Goal: Task Accomplishment & Management: Complete application form

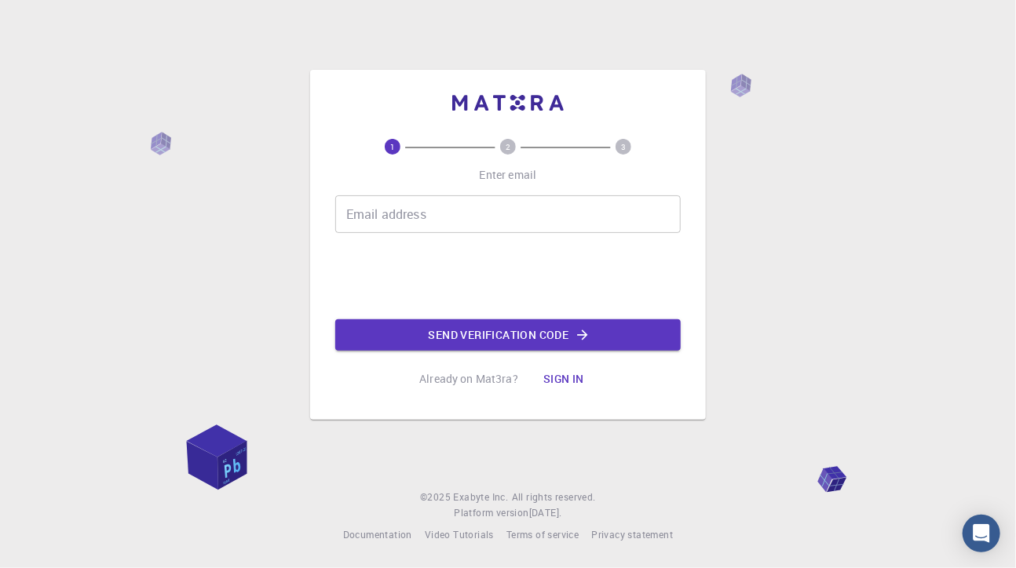
click at [418, 222] on input "Email address" at bounding box center [507, 214] width 345 height 38
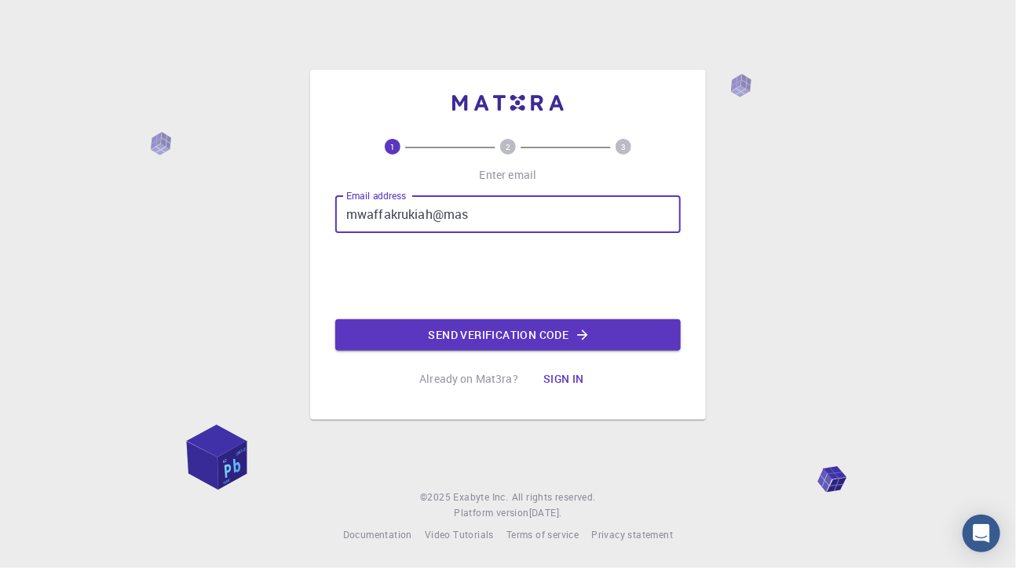
click at [397, 216] on input "mwaffakrukiah@mas" at bounding box center [507, 214] width 345 height 38
drag, startPoint x: 484, startPoint y: 226, endPoint x: 487, endPoint y: 217, distance: 8.9
click at [484, 224] on input "mwaffak.rukiah@mas" at bounding box center [507, 214] width 345 height 38
click at [471, 219] on input "mwaffak.rukiah@masedu.sy" at bounding box center [507, 214] width 345 height 38
type input "mwaffak.rukiah@mas.edu.sy"
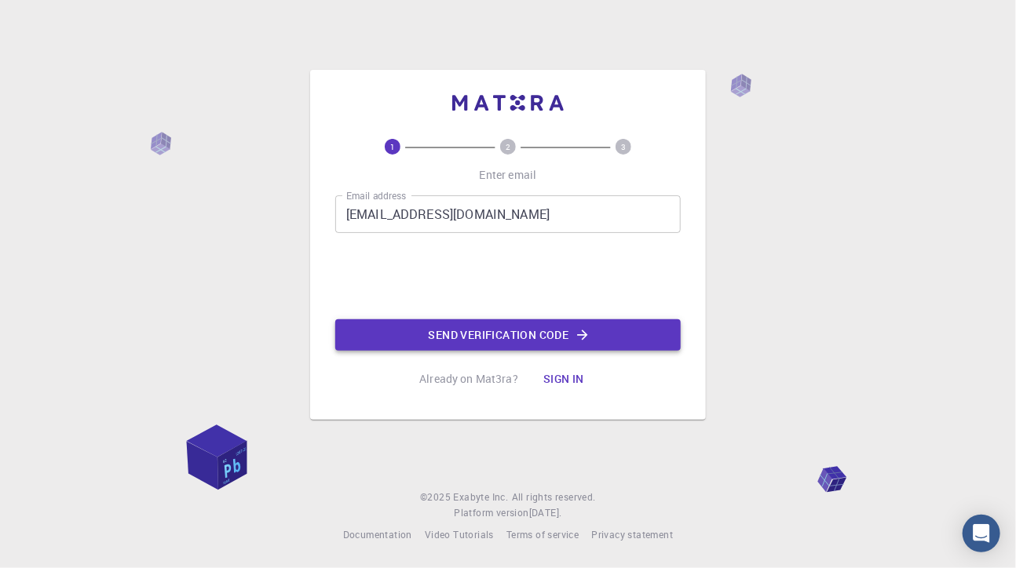
click at [478, 335] on button "Send verification code" at bounding box center [507, 334] width 345 height 31
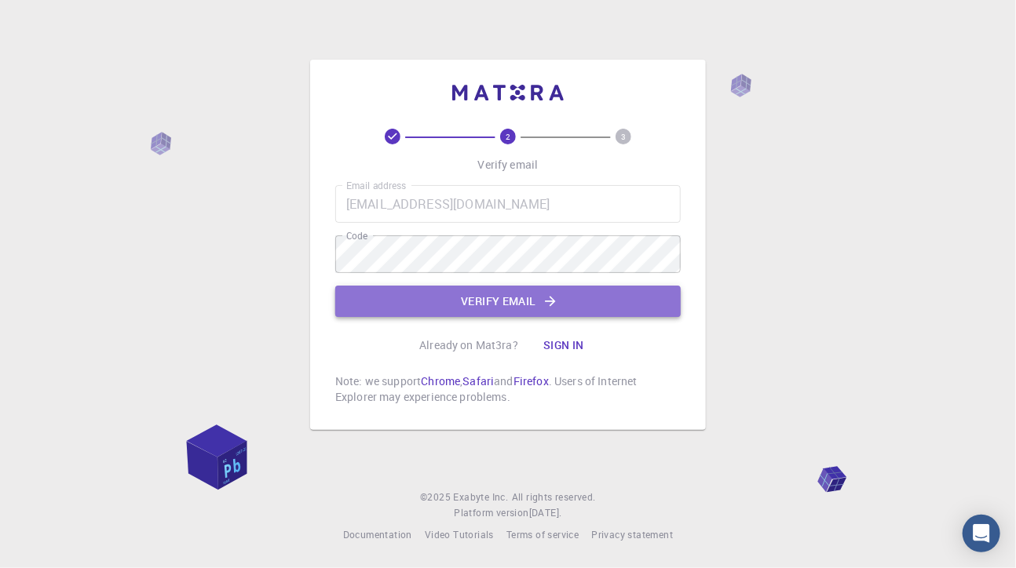
click at [487, 296] on button "Verify email" at bounding box center [507, 301] width 345 height 31
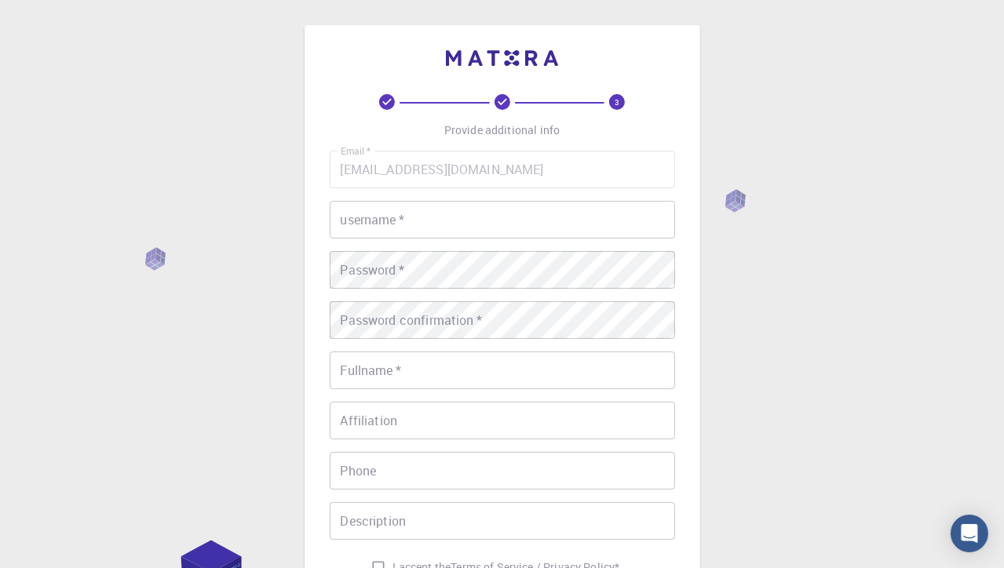
click at [377, 226] on input "username   *" at bounding box center [502, 220] width 345 height 38
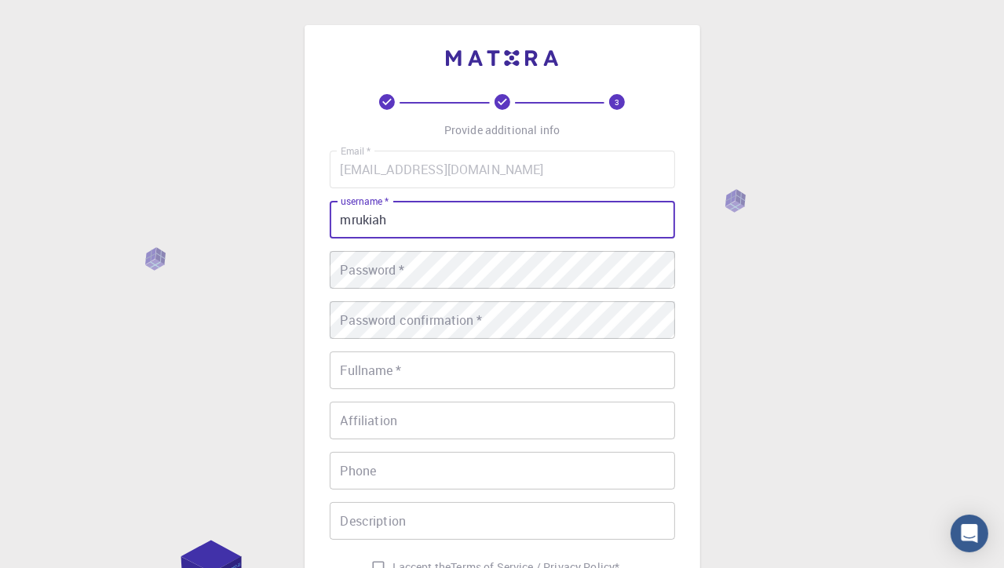
type input "mrukiah"
click at [343, 268] on div "Password   * Password   *" at bounding box center [502, 270] width 345 height 38
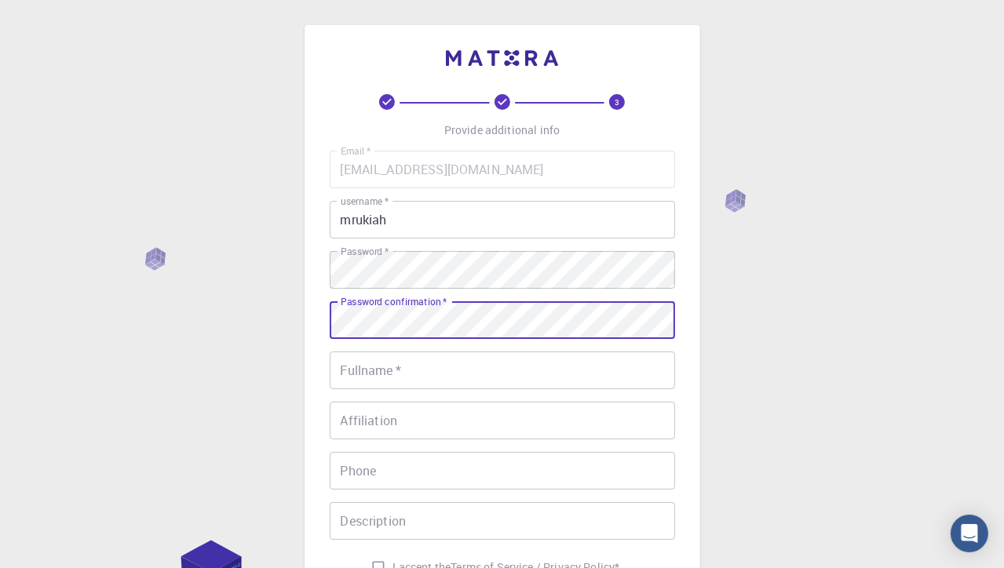
click at [452, 370] on input "Fullname   *" at bounding box center [502, 371] width 345 height 38
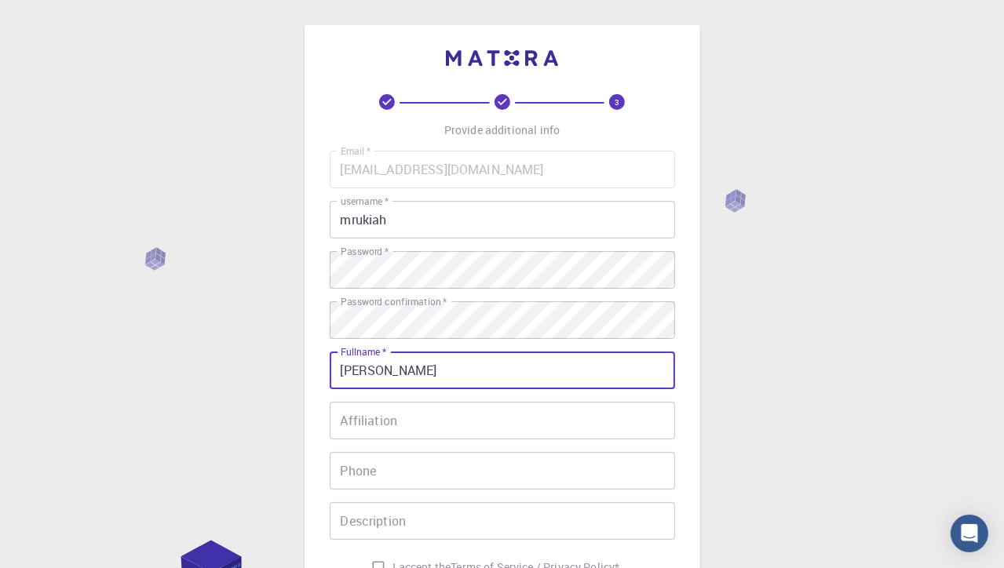
type input "[PERSON_NAME]"
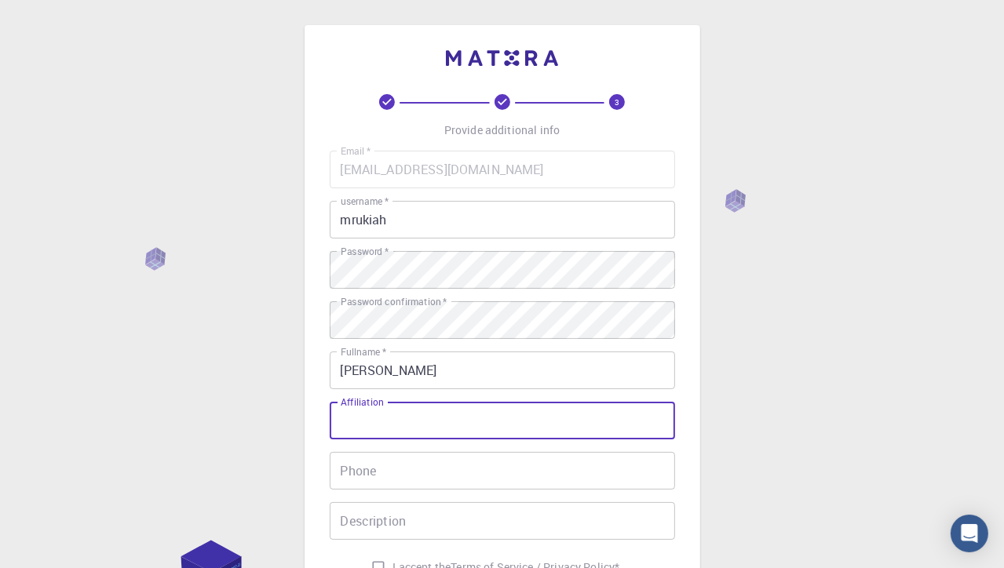
click at [396, 416] on input "Affiliation" at bounding box center [502, 421] width 345 height 38
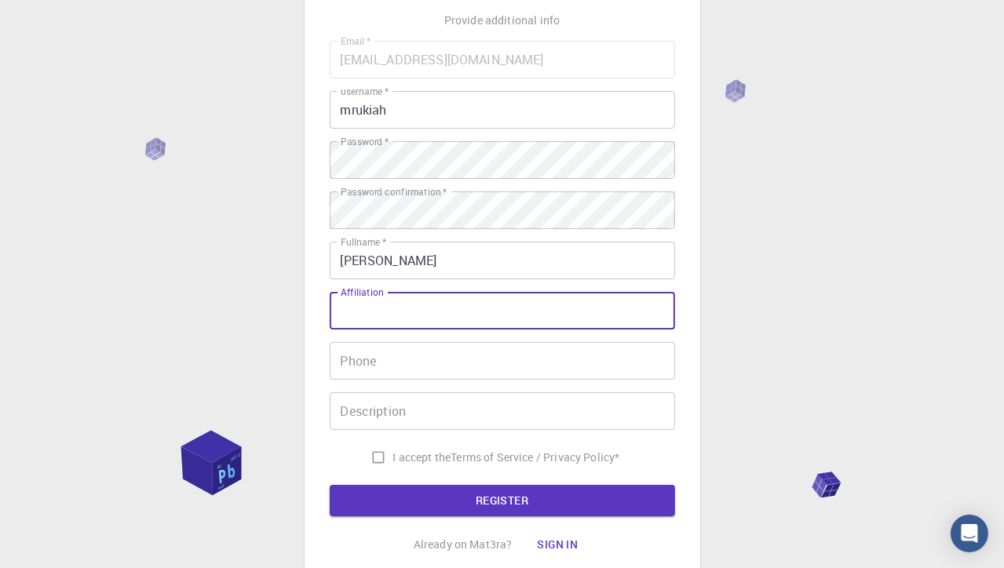
scroll to position [157, 0]
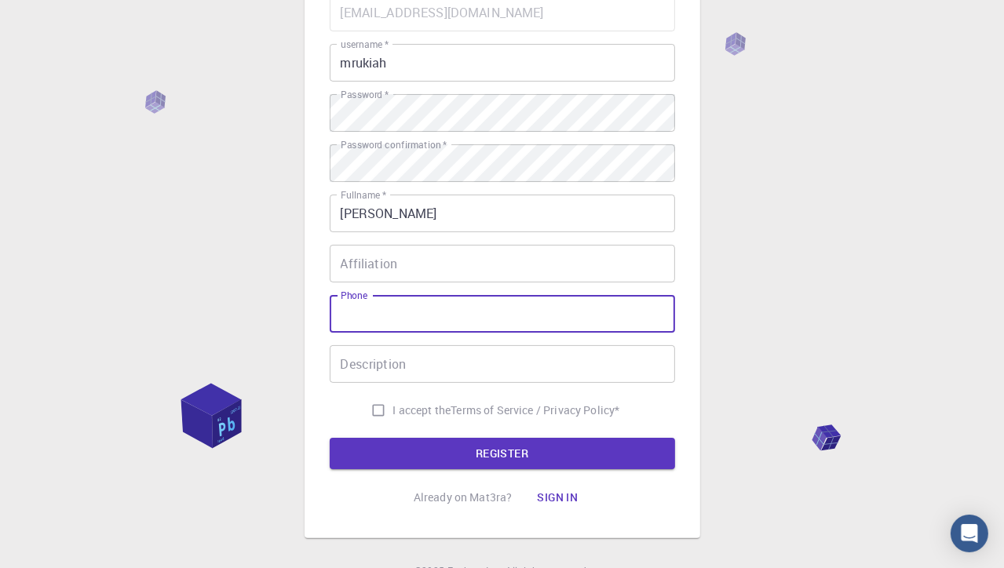
click at [484, 320] on input "Phone" at bounding box center [502, 314] width 345 height 38
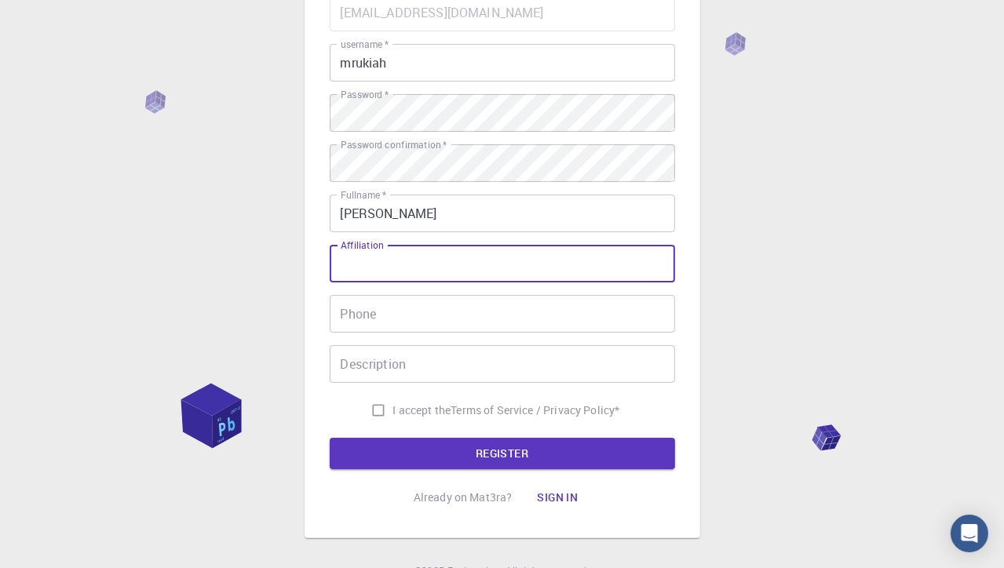
click at [383, 266] on input "Affiliation" at bounding box center [502, 264] width 345 height 38
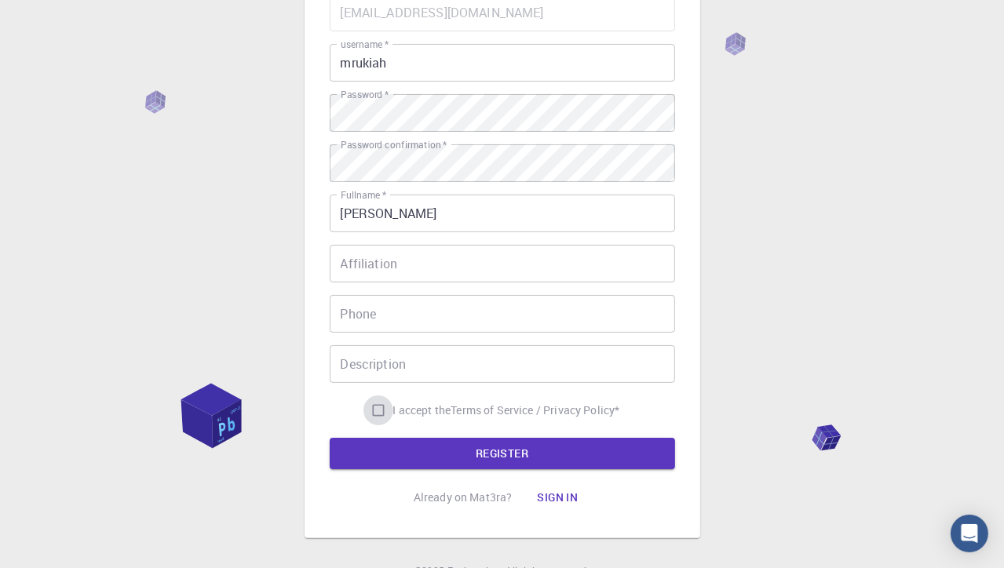
click at [376, 411] on input "I accept the Terms of Service / Privacy Policy *" at bounding box center [378, 411] width 30 height 30
checkbox input "true"
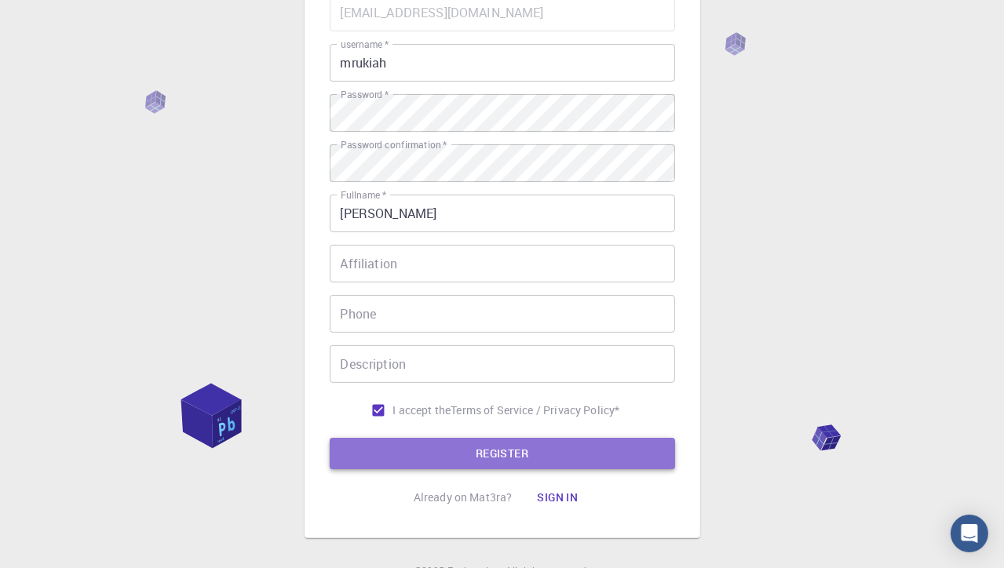
click at [483, 451] on button "REGISTER" at bounding box center [502, 453] width 345 height 31
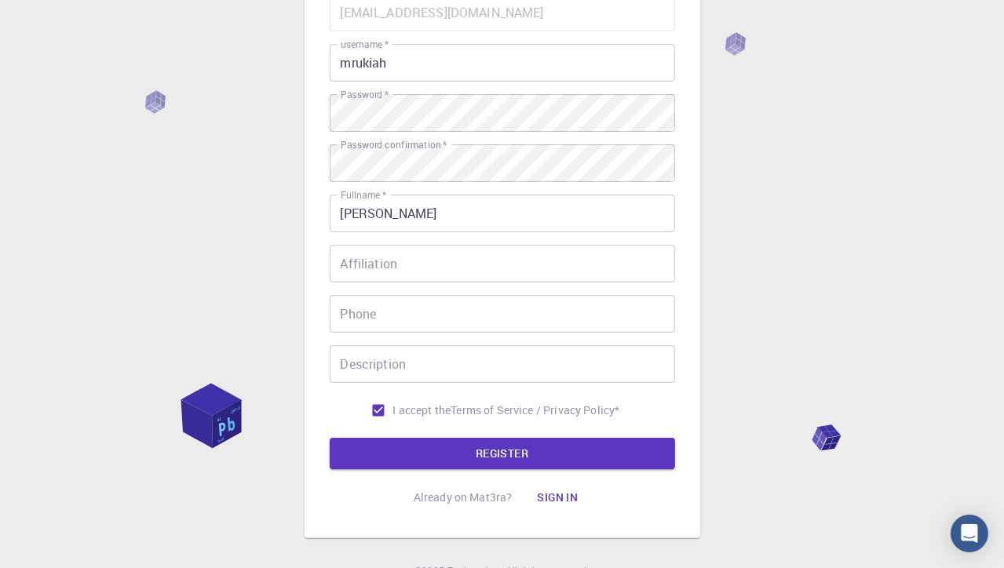
click at [389, 64] on input "mrukiah" at bounding box center [502, 63] width 345 height 38
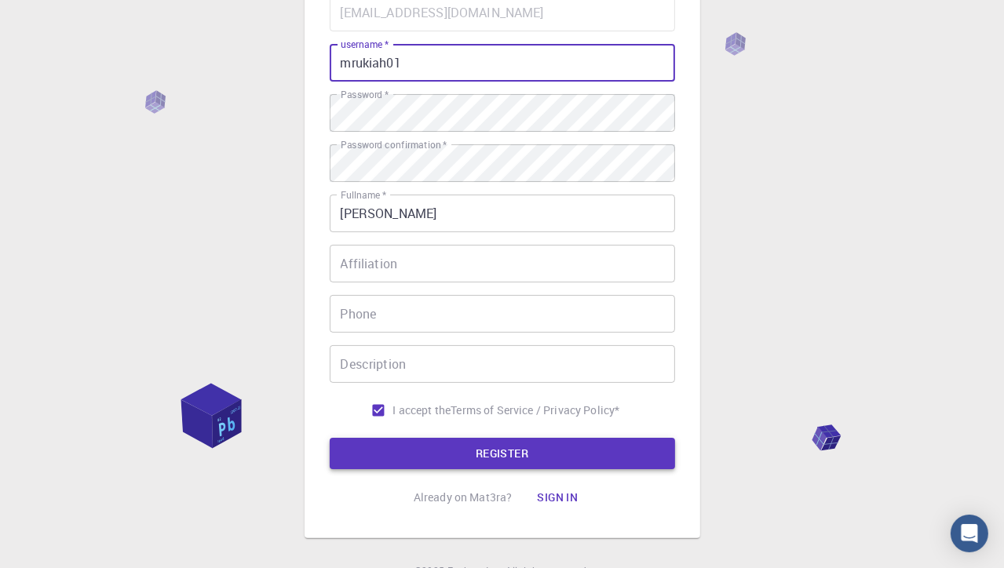
type input "mrukiah01"
click at [481, 448] on button "REGISTER" at bounding box center [502, 453] width 345 height 31
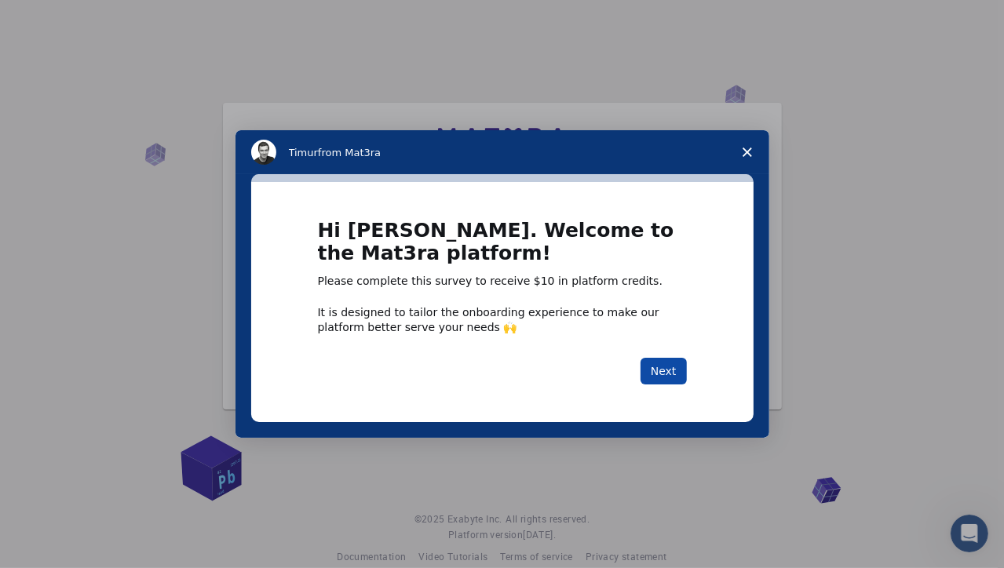
click at [666, 367] on button "Next" at bounding box center [664, 371] width 46 height 27
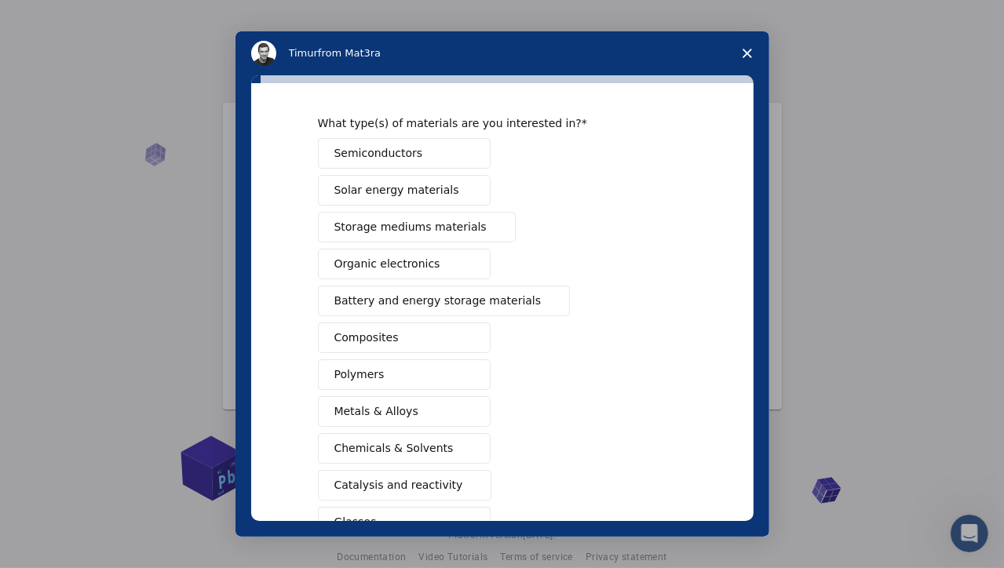
scroll to position [28, 0]
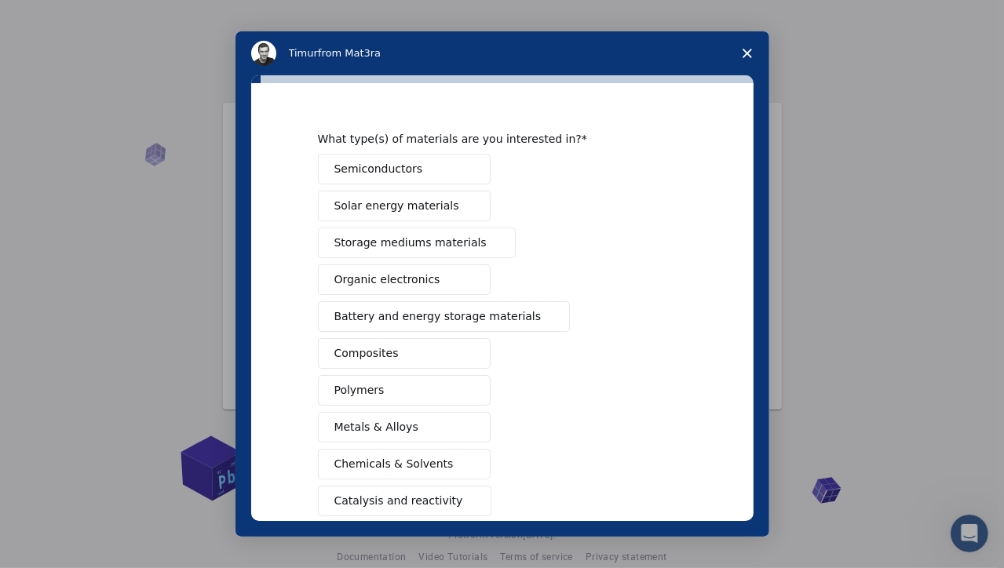
click at [380, 164] on span "Semiconductors" at bounding box center [378, 169] width 89 height 16
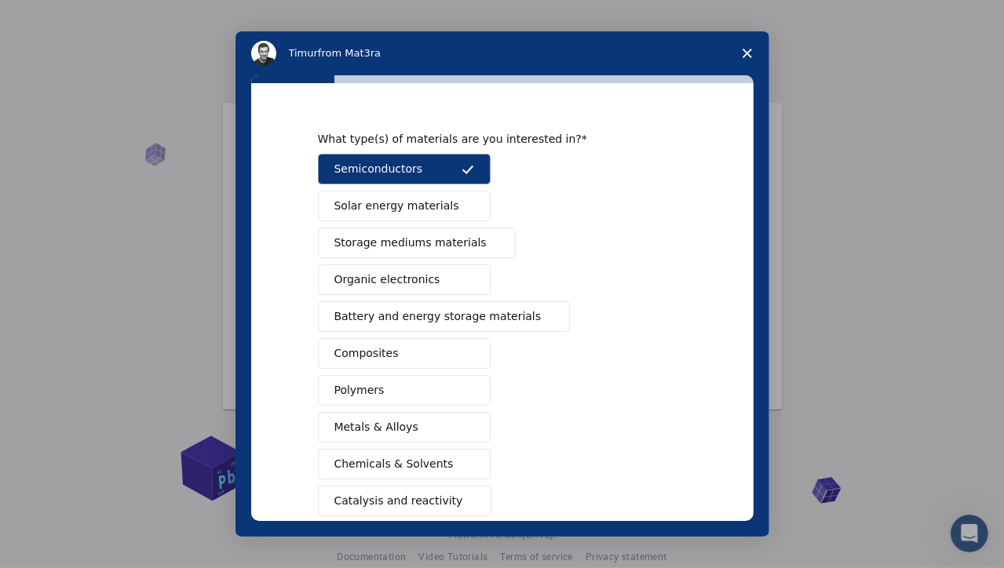
click at [396, 210] on span "Solar energy materials" at bounding box center [396, 206] width 125 height 16
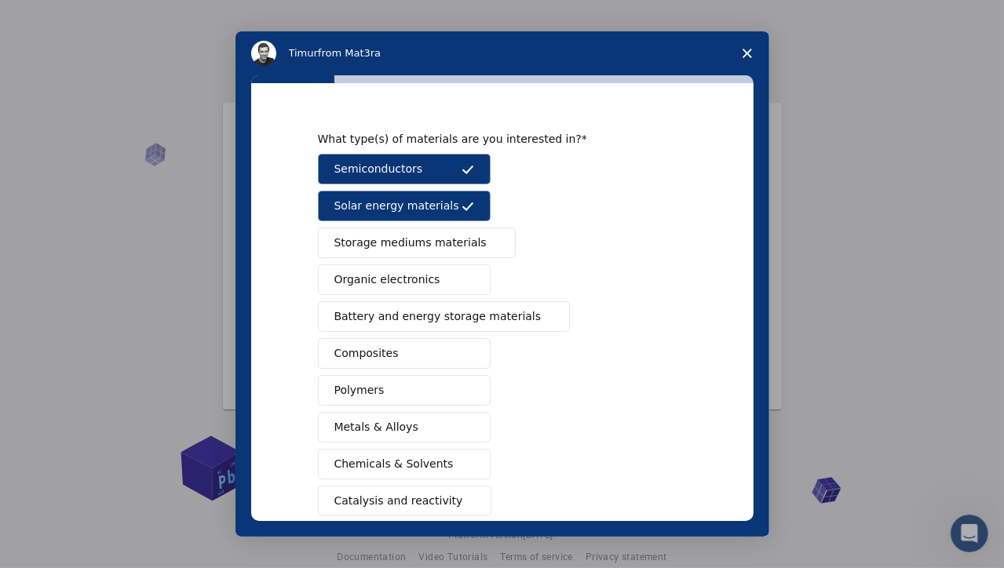
click at [399, 315] on span "Battery and energy storage materials" at bounding box center [437, 316] width 207 height 16
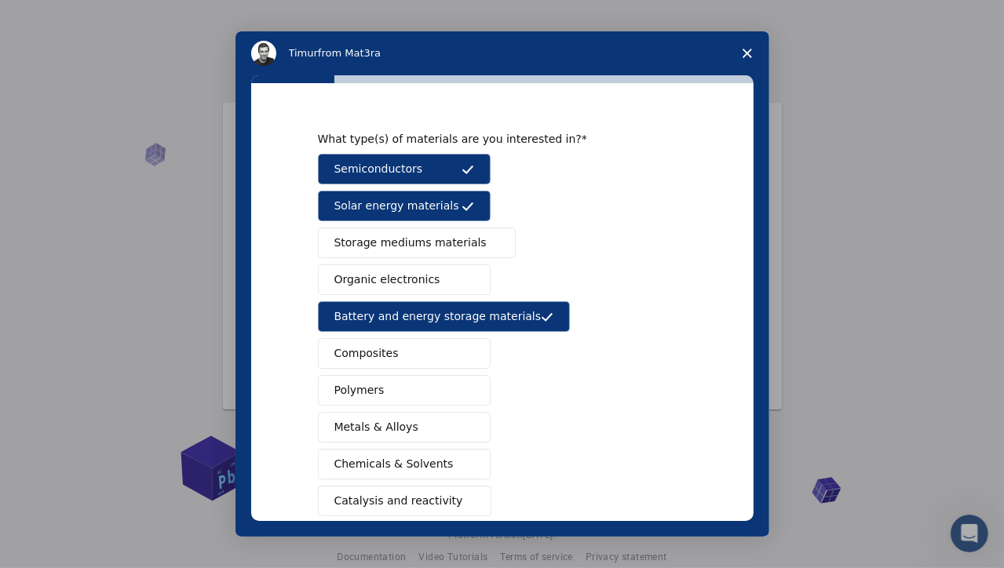
click at [386, 279] on span "Organic electronics" at bounding box center [387, 280] width 106 height 16
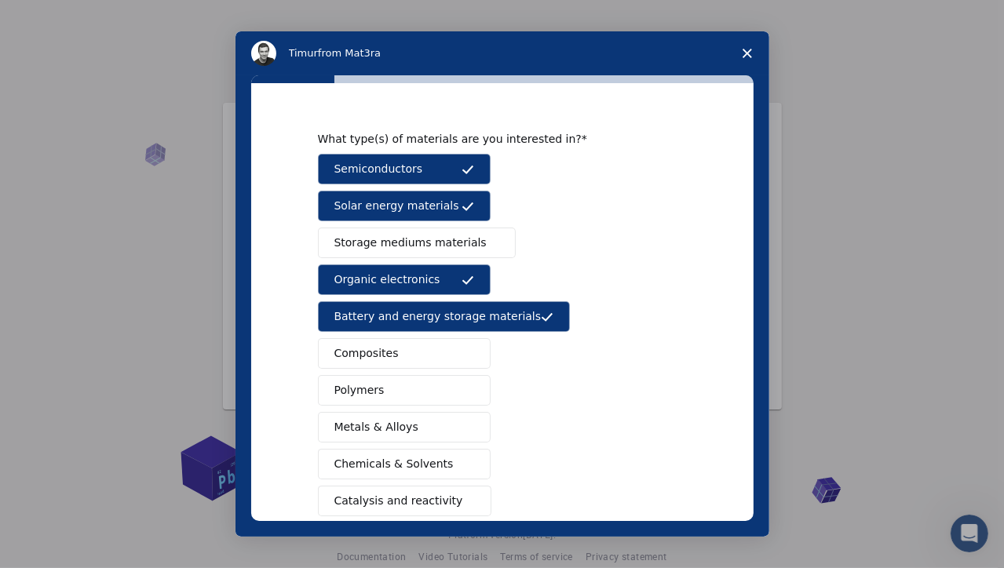
scroll to position [185, 0]
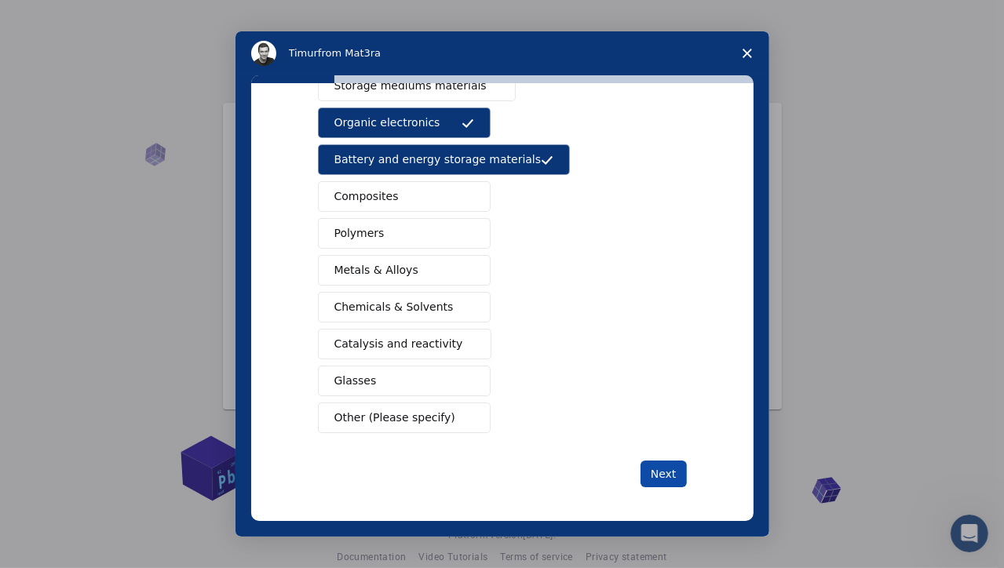
click at [665, 470] on button "Next" at bounding box center [664, 474] width 46 height 27
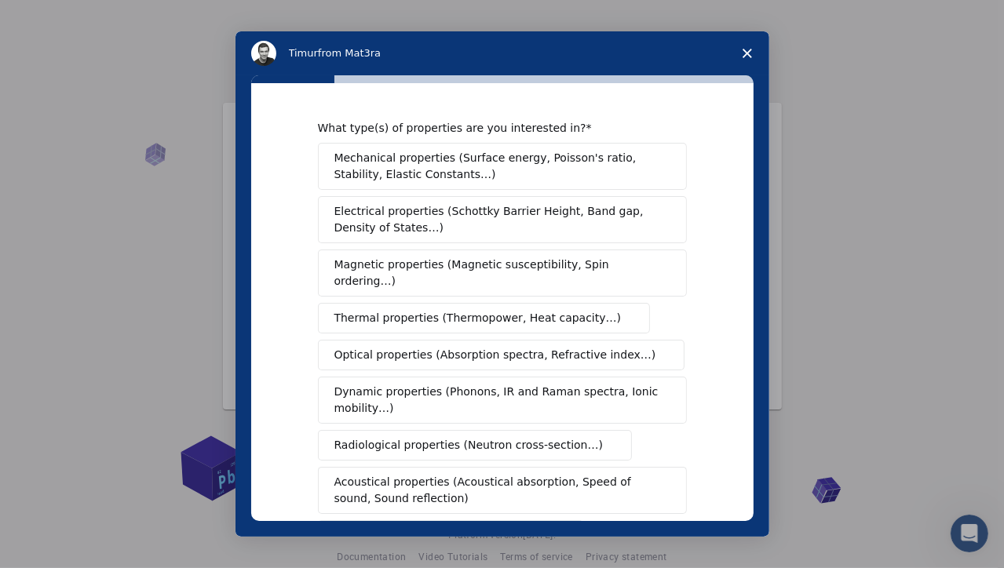
scroll to position [78, 0]
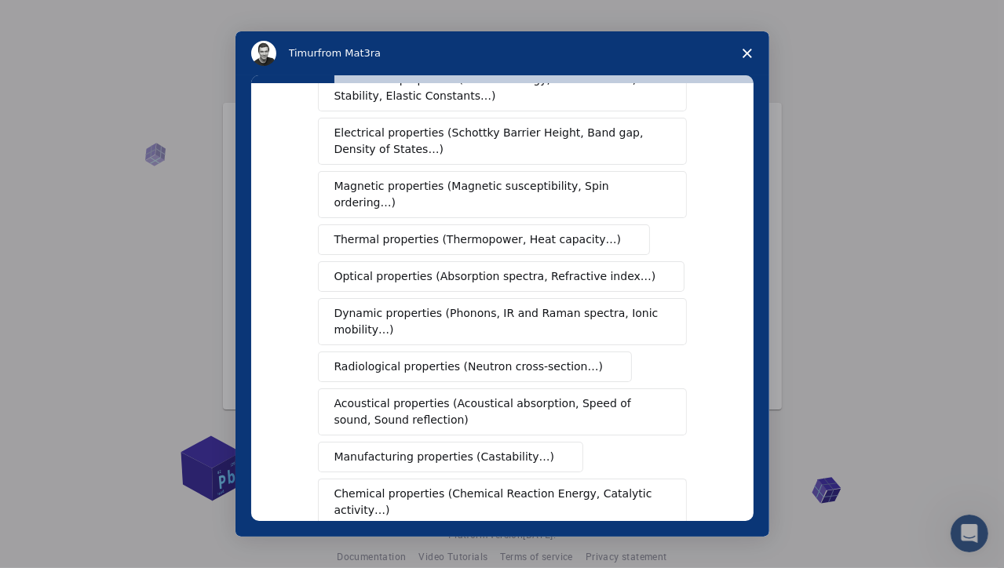
click at [445, 268] on span "Optical properties (Absorption spectra, Refractive index…)" at bounding box center [495, 276] width 322 height 16
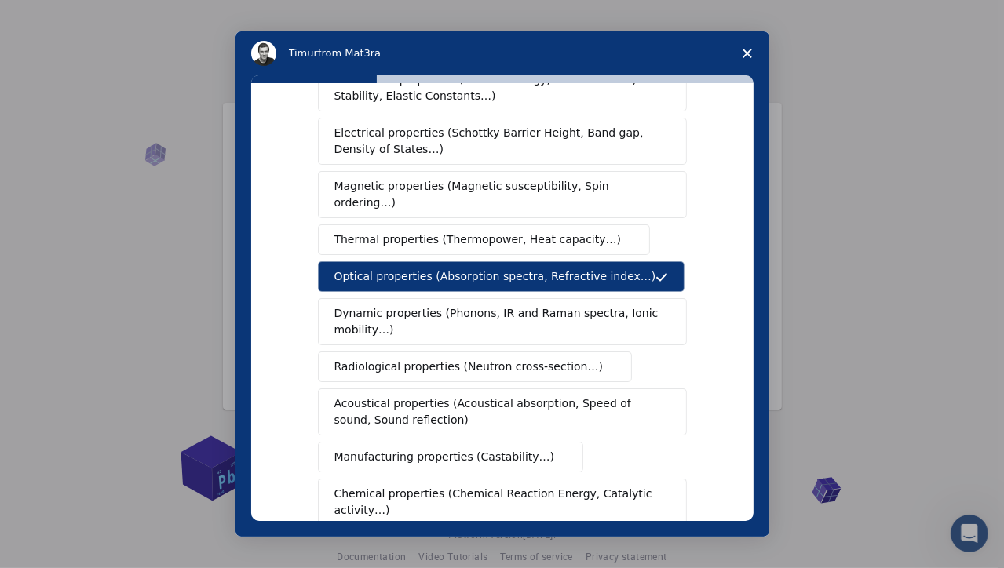
click at [415, 232] on span "Thermal properties (Thermopower, Heat capacity…)" at bounding box center [477, 240] width 287 height 16
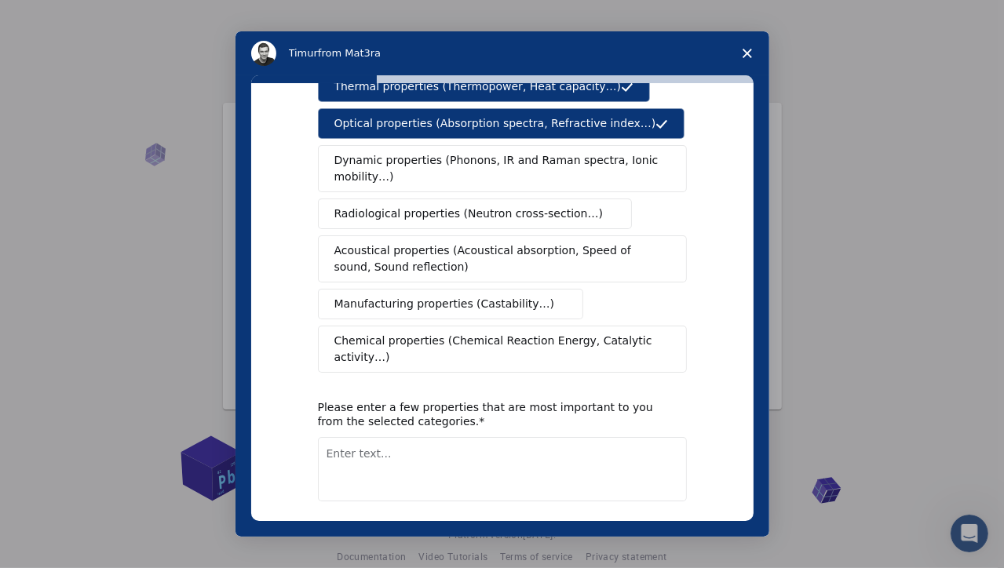
scroll to position [235, 0]
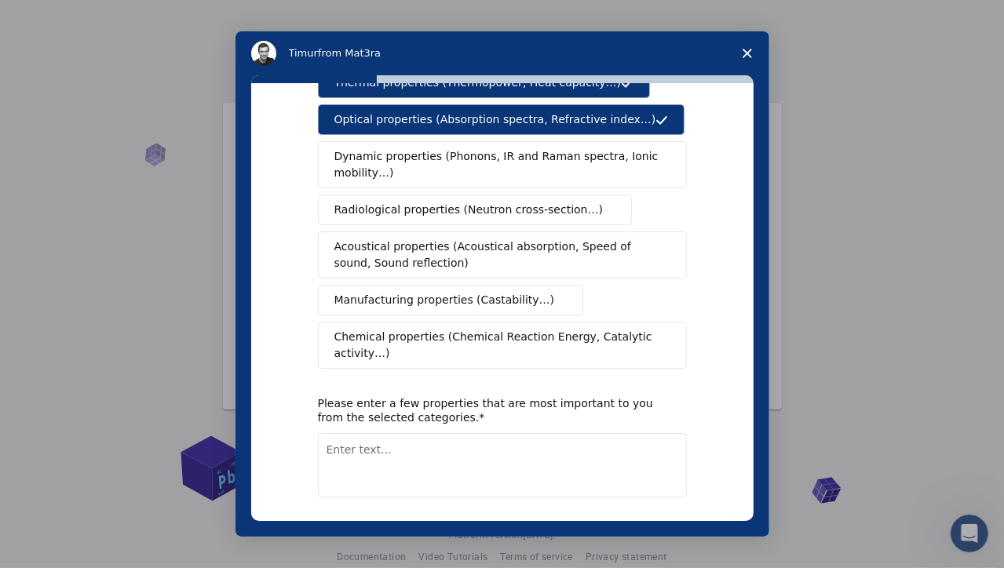
click at [449, 329] on span "Chemical properties (Chemical Reaction Energy, Catalytic activity…)" at bounding box center [496, 345] width 325 height 33
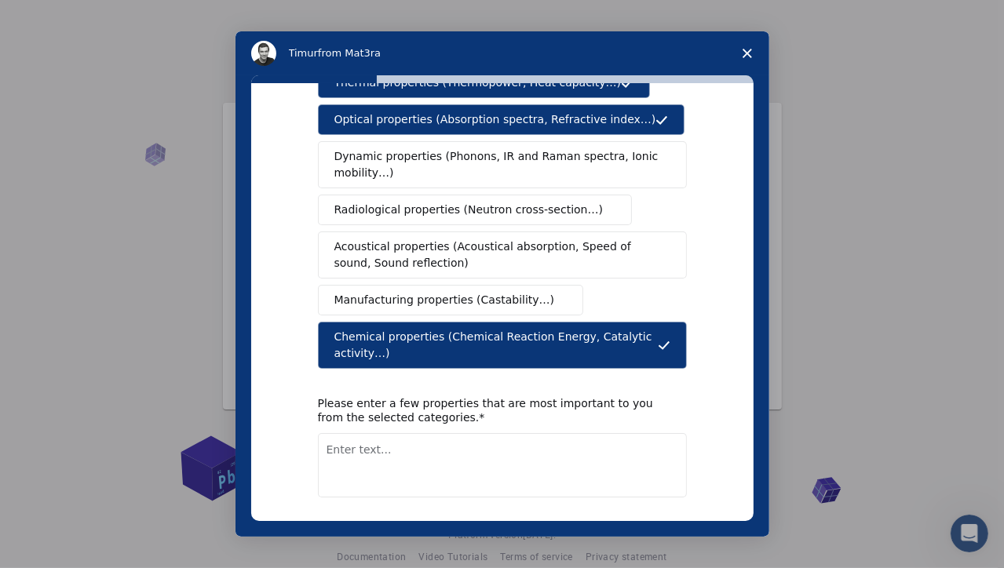
click at [659, 525] on button "Next" at bounding box center [664, 538] width 46 height 27
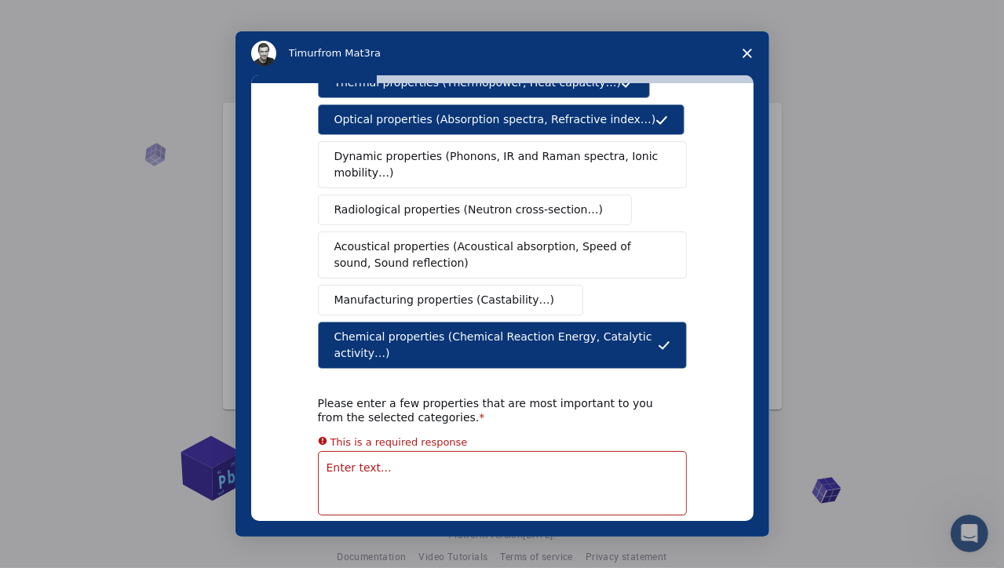
click at [364, 451] on textarea "Enter text..." at bounding box center [502, 483] width 369 height 64
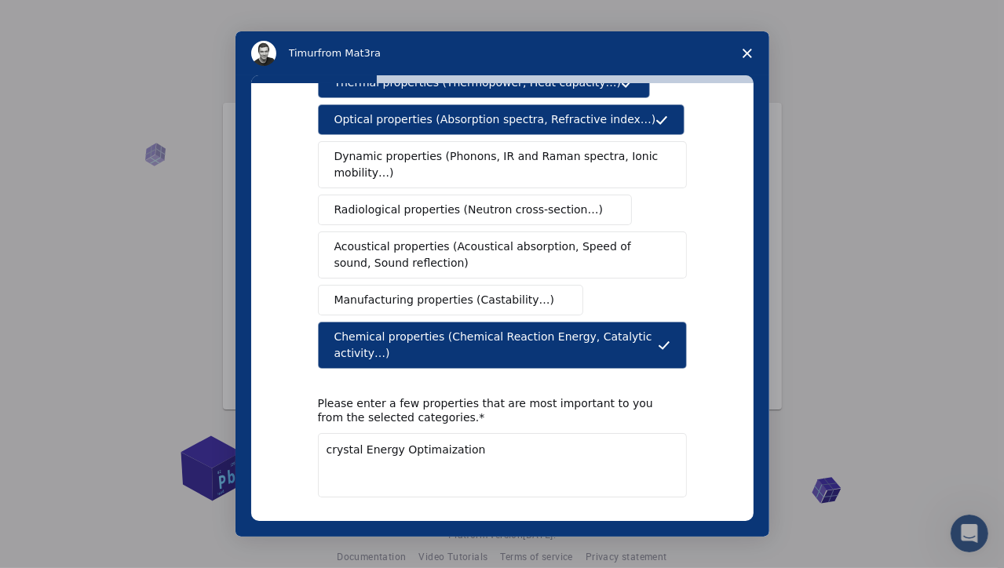
drag, startPoint x: 327, startPoint y: 417, endPoint x: 317, endPoint y: 414, distance: 9.9
click at [318, 433] on textarea "crystal Energy Optimaization" at bounding box center [502, 465] width 369 height 64
type textarea "Crystal Energy Optimization"
click at [656, 525] on button "Next" at bounding box center [664, 538] width 46 height 27
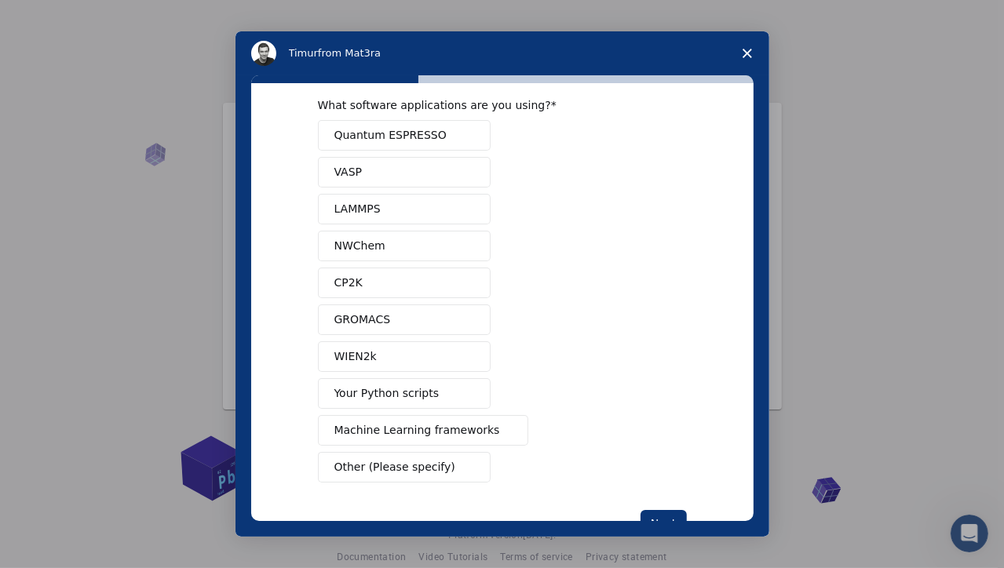
scroll to position [0, 0]
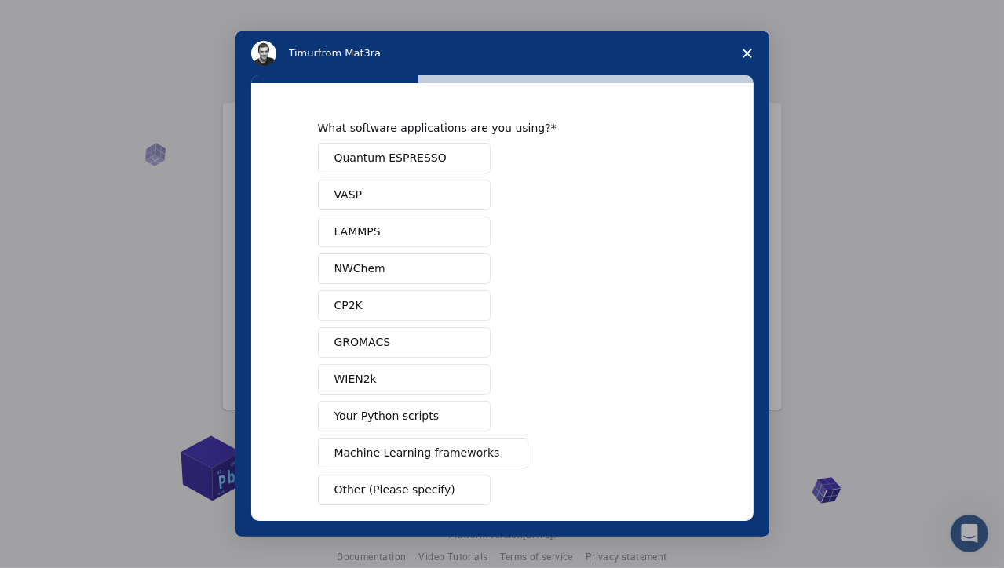
click at [363, 263] on span "NWChem" at bounding box center [359, 269] width 51 height 16
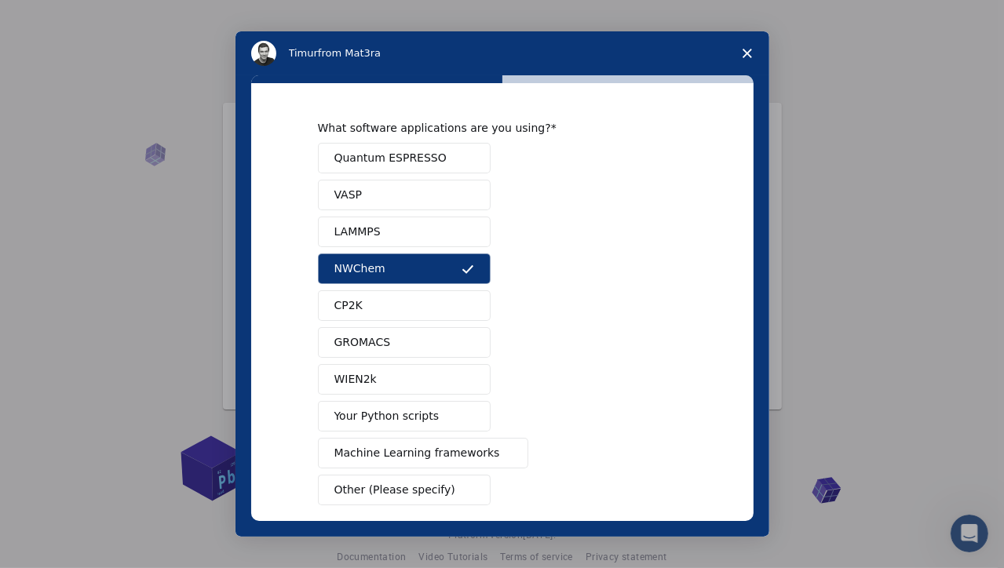
click at [388, 154] on span "Quantum ESPRESSO" at bounding box center [390, 158] width 112 height 16
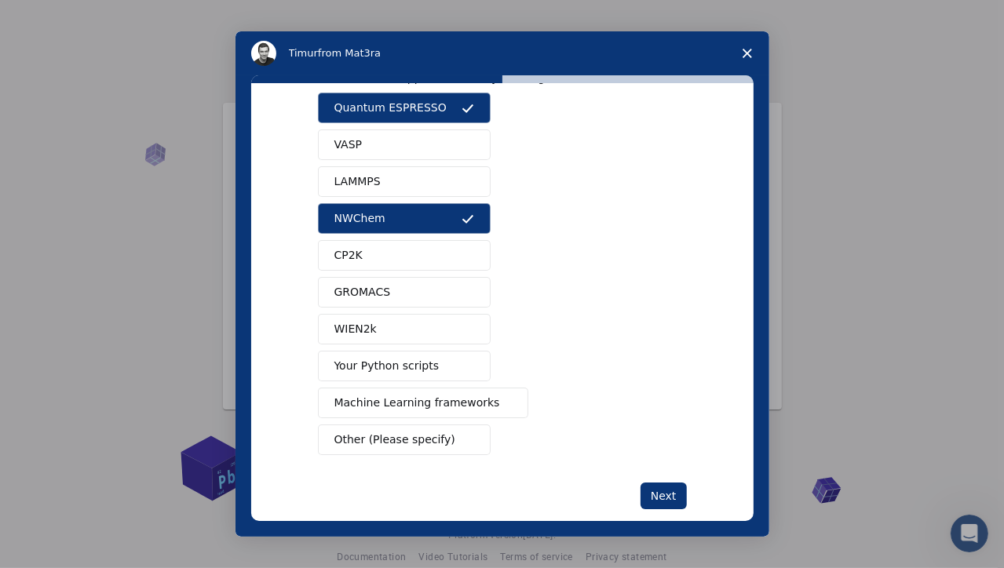
scroll to position [72, 0]
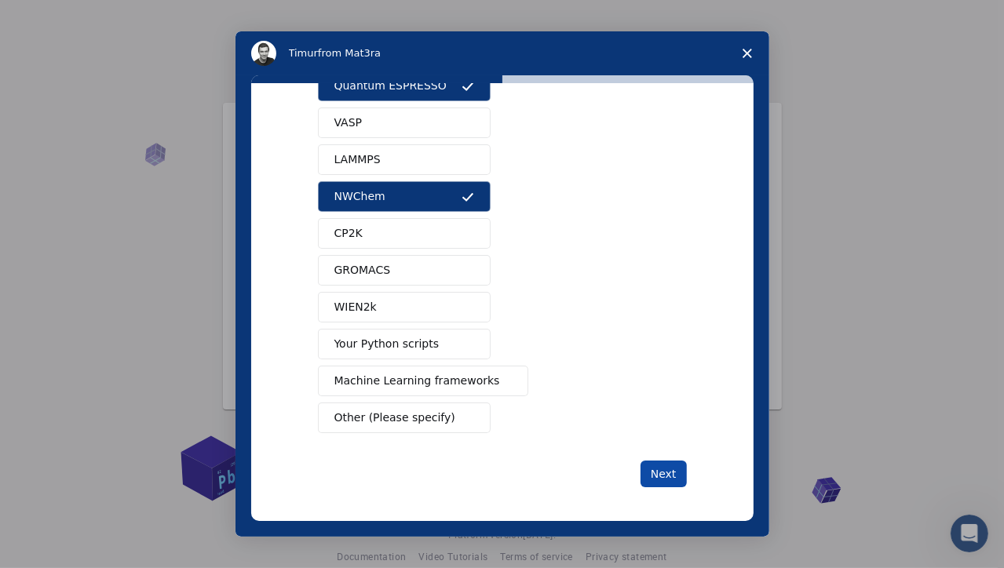
click at [665, 467] on button "Next" at bounding box center [664, 474] width 46 height 27
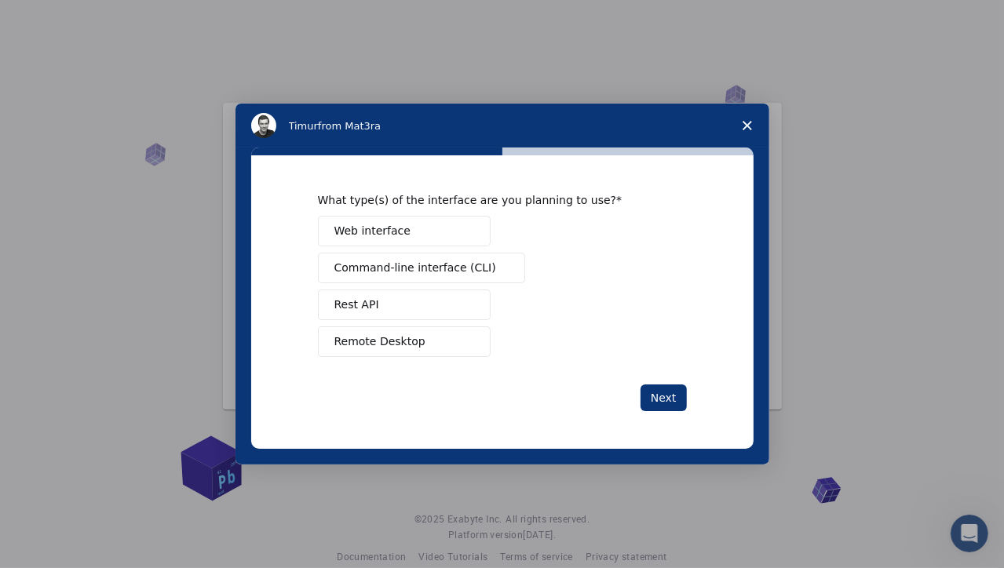
drag, startPoint x: 385, startPoint y: 238, endPoint x: 400, endPoint y: 240, distance: 15.1
click at [385, 237] on span "Web interface" at bounding box center [372, 231] width 76 height 16
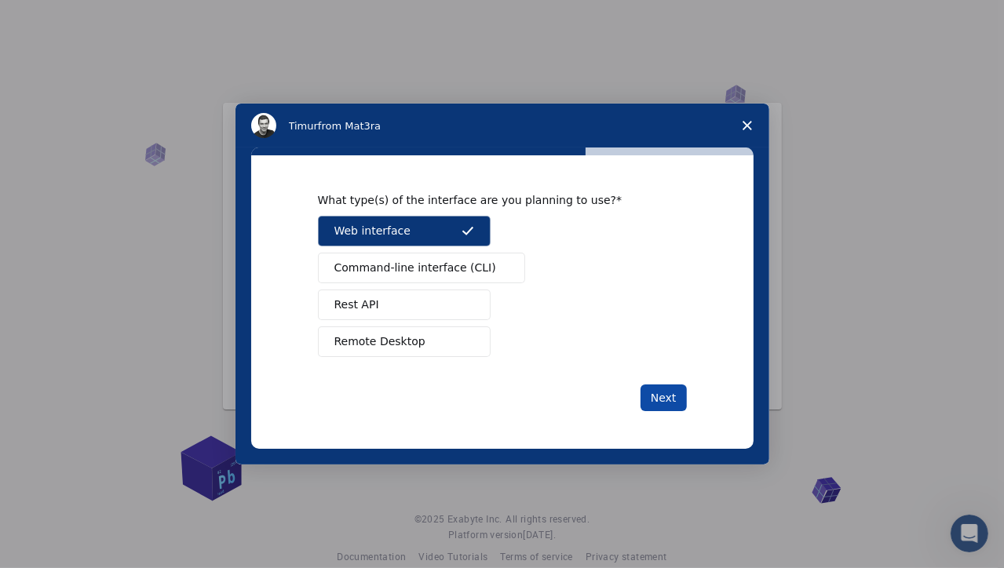
click at [670, 396] on button "Next" at bounding box center [664, 398] width 46 height 27
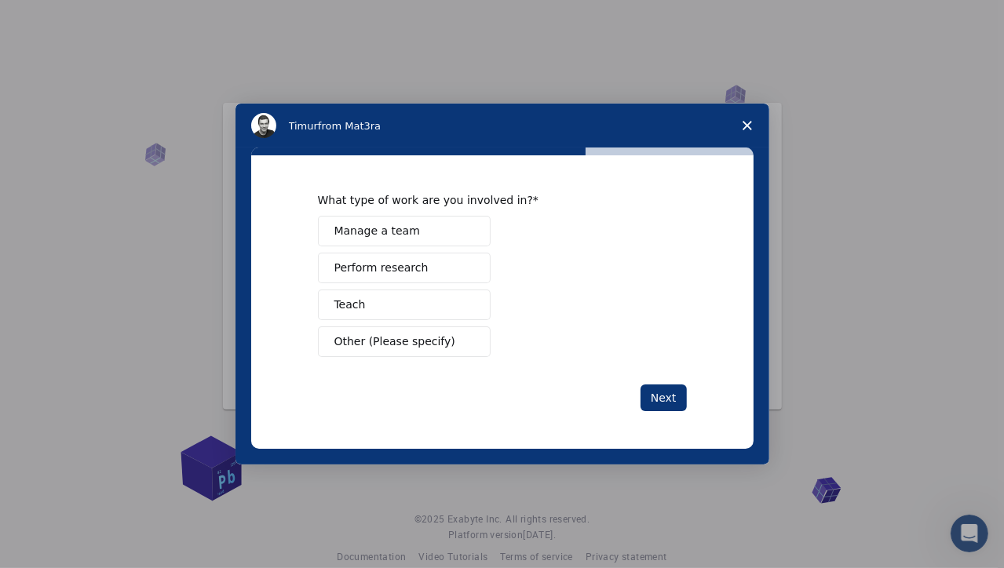
click at [380, 272] on span "Perform research" at bounding box center [381, 268] width 94 height 16
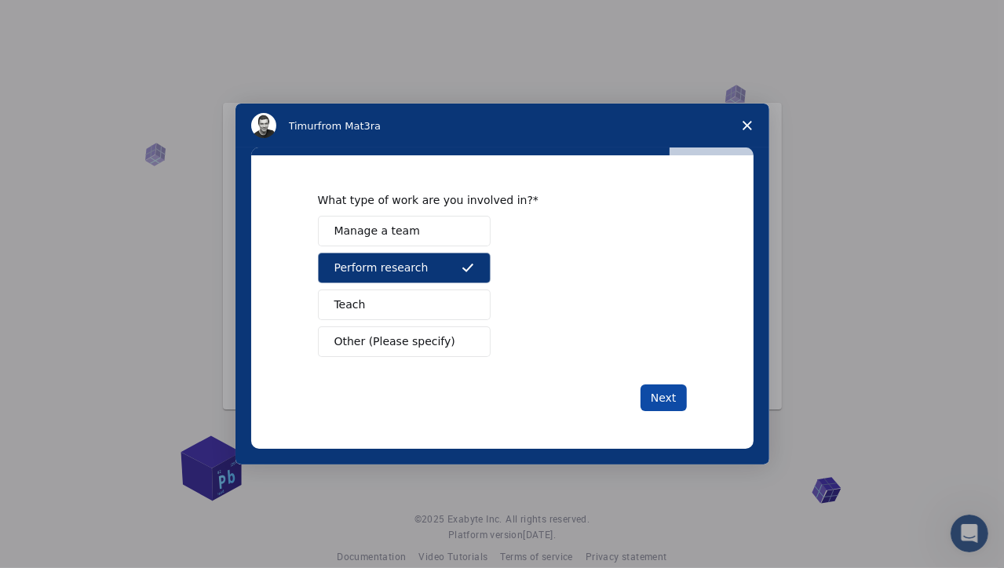
click at [644, 388] on button "Next" at bounding box center [664, 398] width 46 height 27
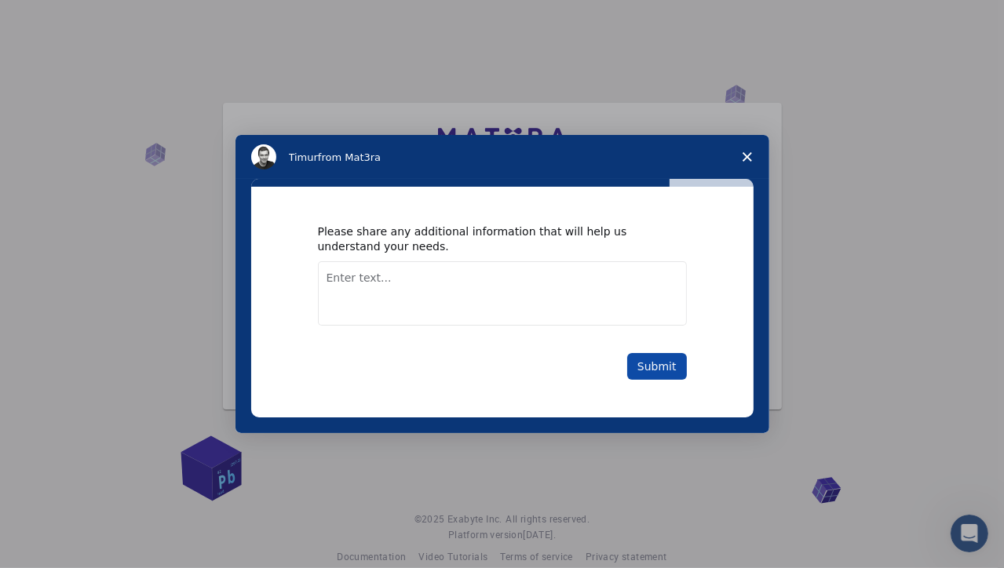
click at [659, 370] on button "Submit" at bounding box center [657, 366] width 60 height 27
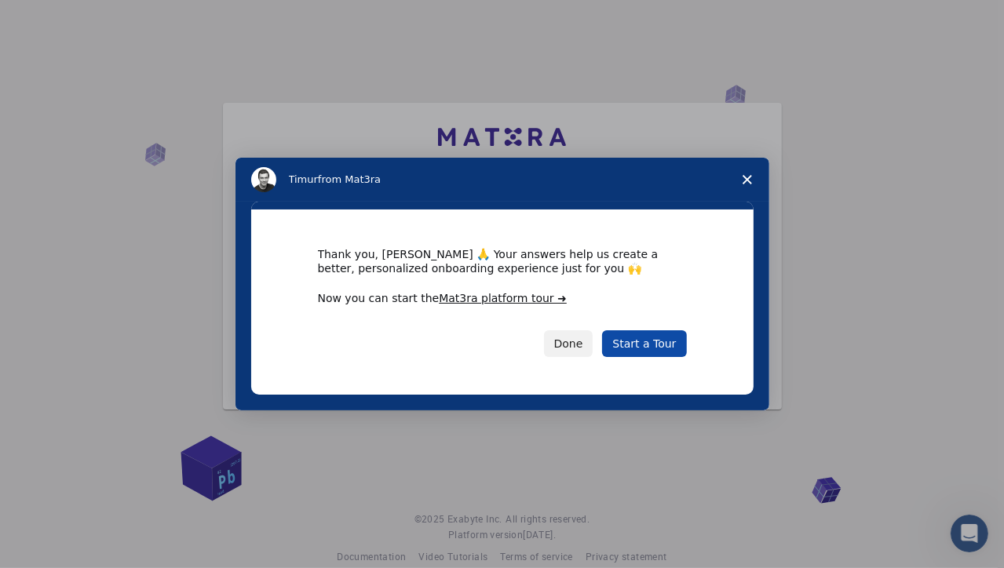
click at [649, 340] on link "Start a Tour" at bounding box center [644, 343] width 84 height 27
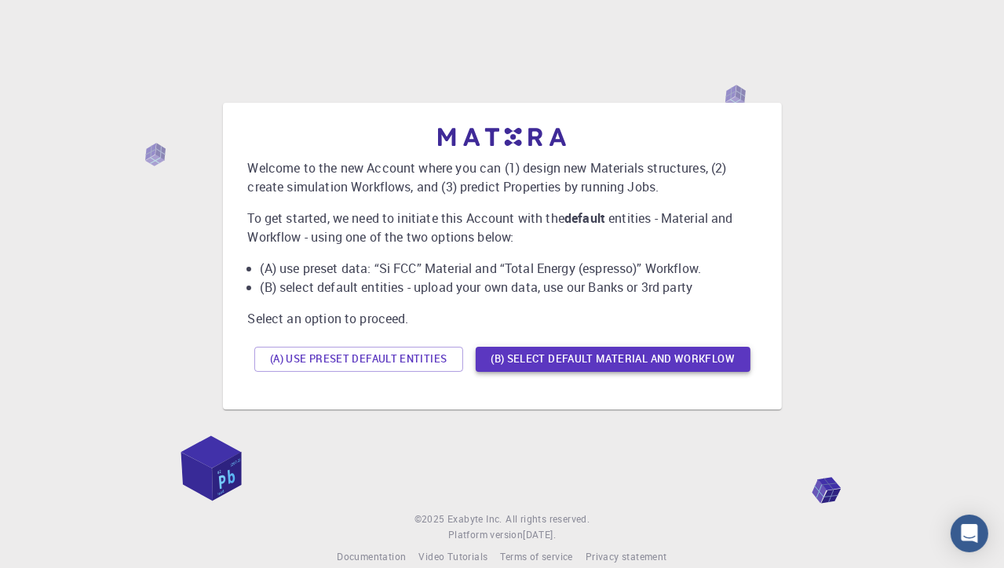
click at [650, 359] on button "(B) Select default material and workflow" at bounding box center [613, 359] width 275 height 25
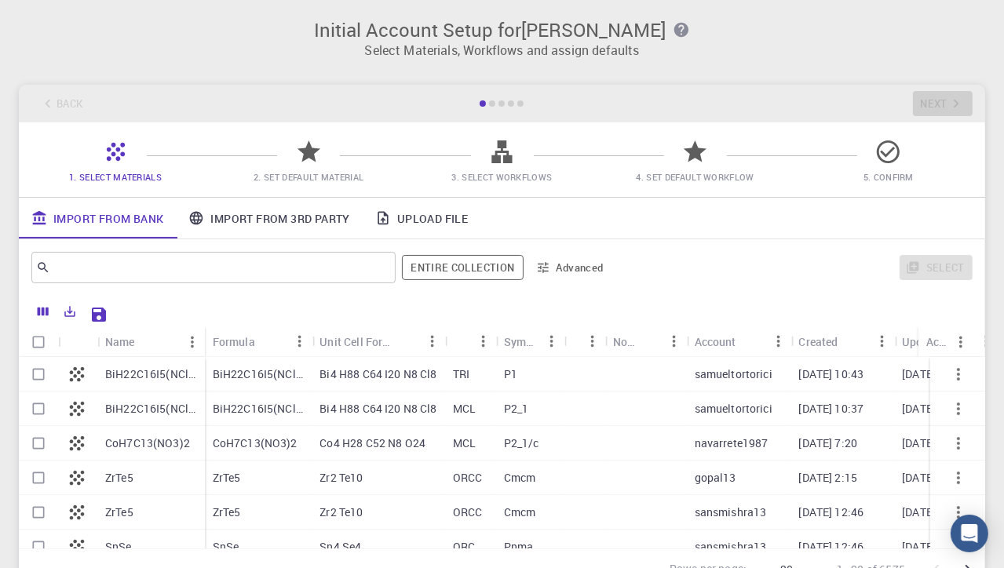
click at [287, 214] on link "Import From 3rd Party" at bounding box center [269, 218] width 186 height 41
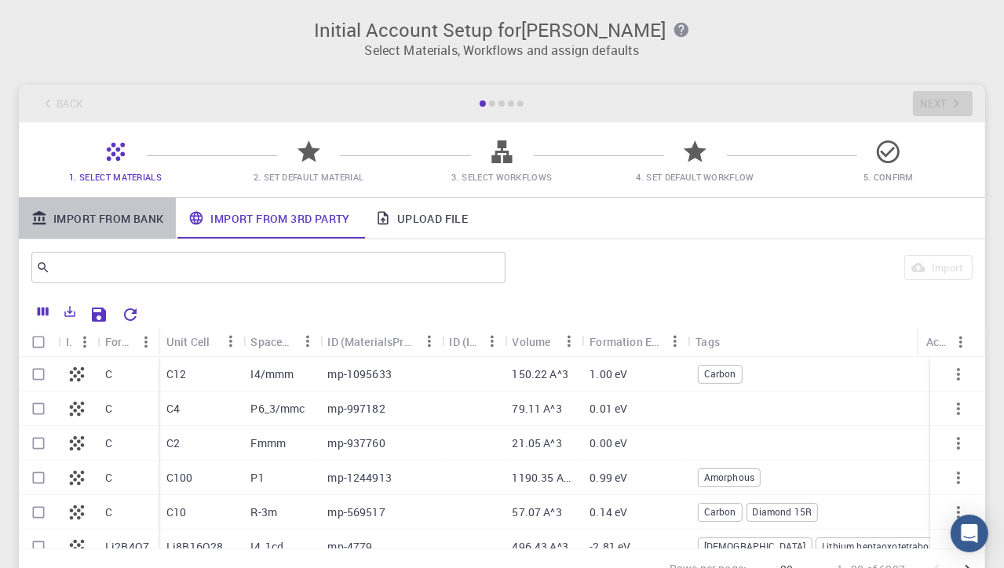
click at [140, 216] on link "Import From Bank" at bounding box center [97, 218] width 157 height 41
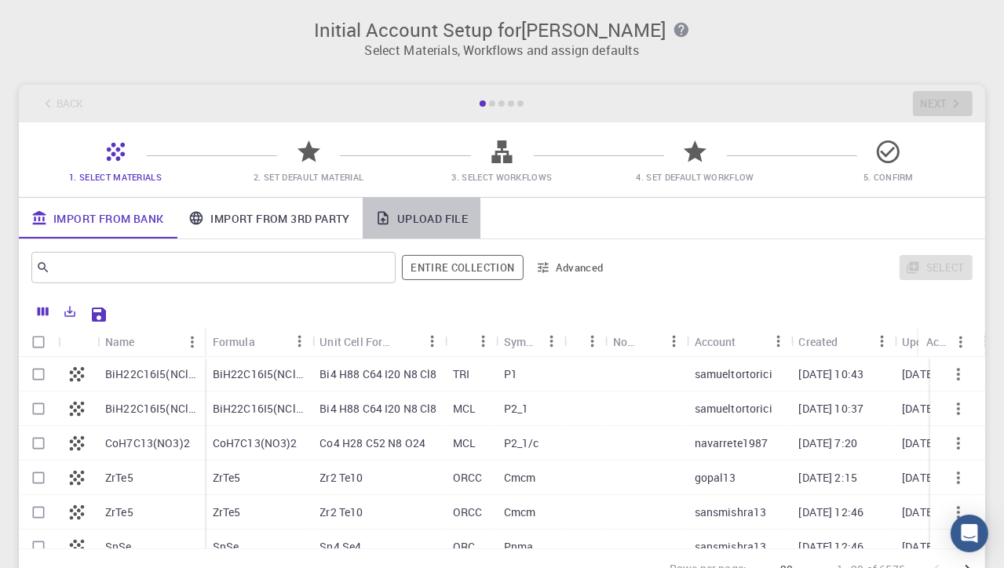
click at [436, 219] on link "Upload File" at bounding box center [422, 218] width 118 height 41
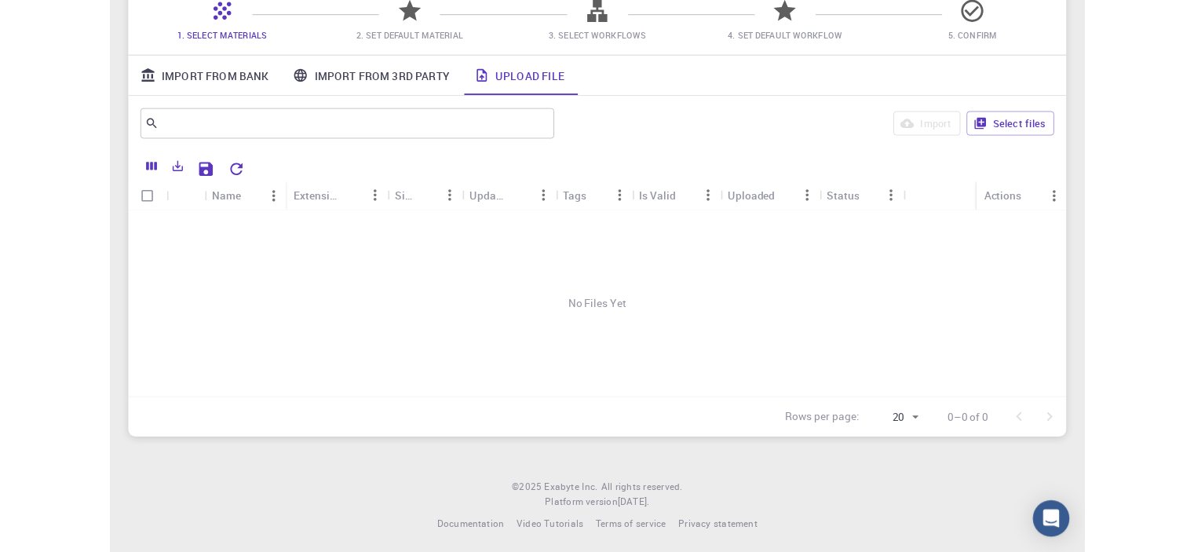
scroll to position [144, 0]
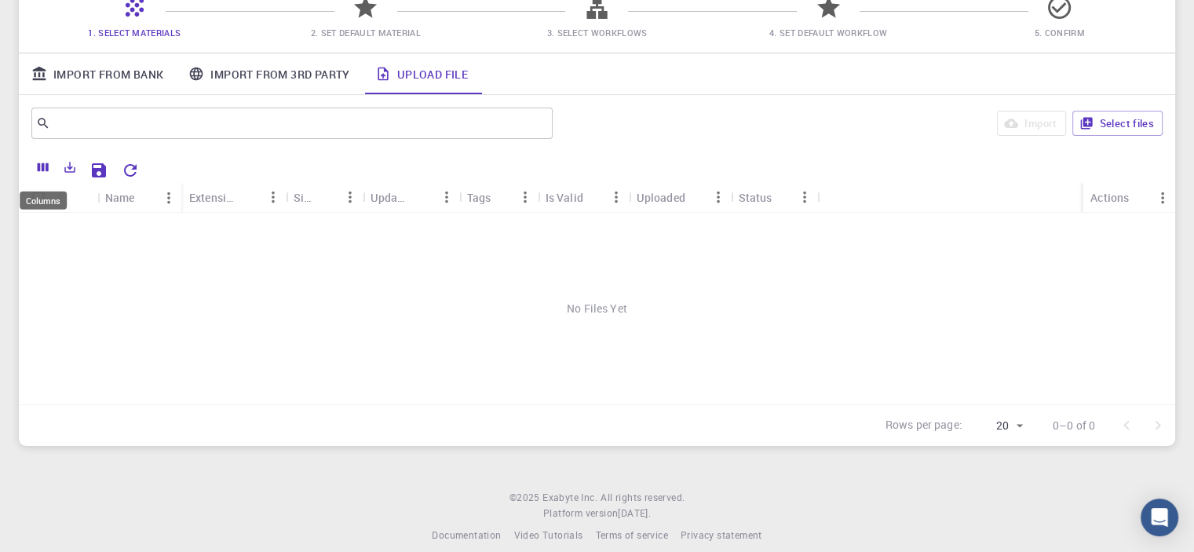
click at [39, 164] on icon "Columns" at bounding box center [43, 167] width 11 height 9
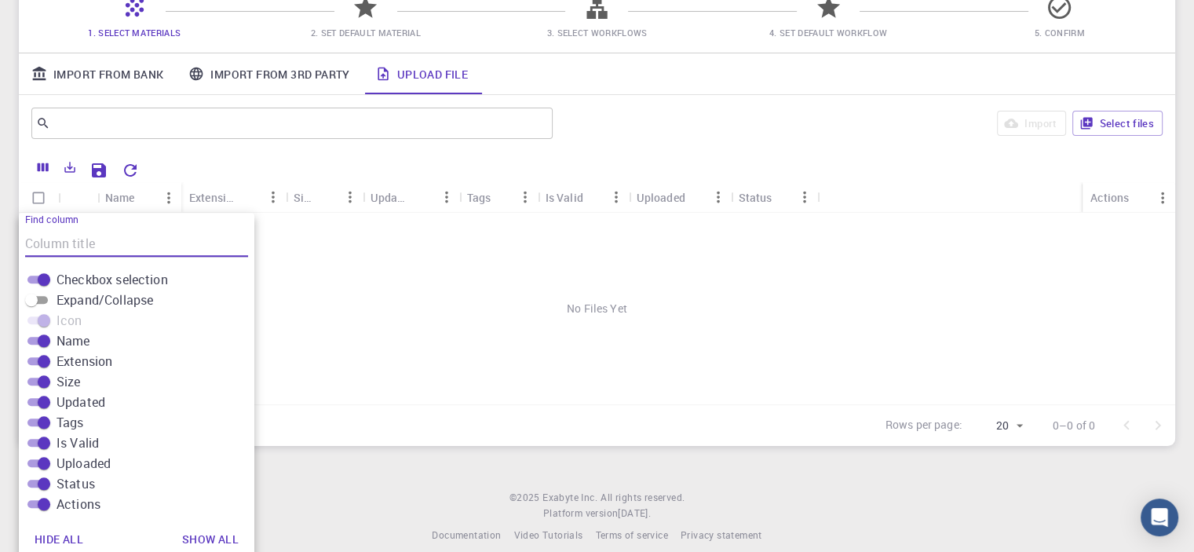
scroll to position [151, 0]
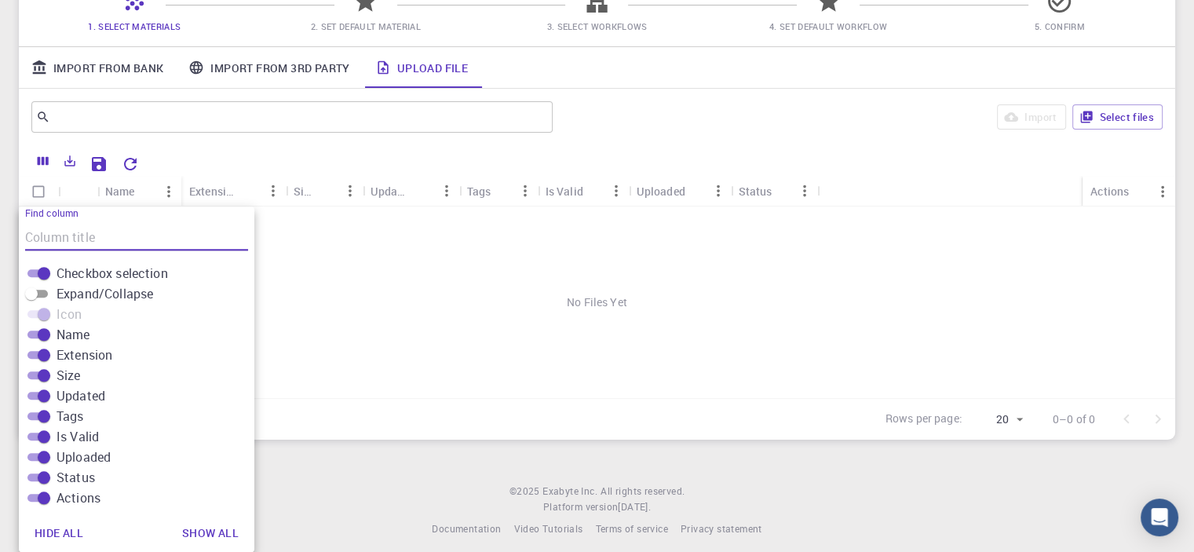
click at [39, 164] on icon "Columns" at bounding box center [43, 161] width 11 height 9
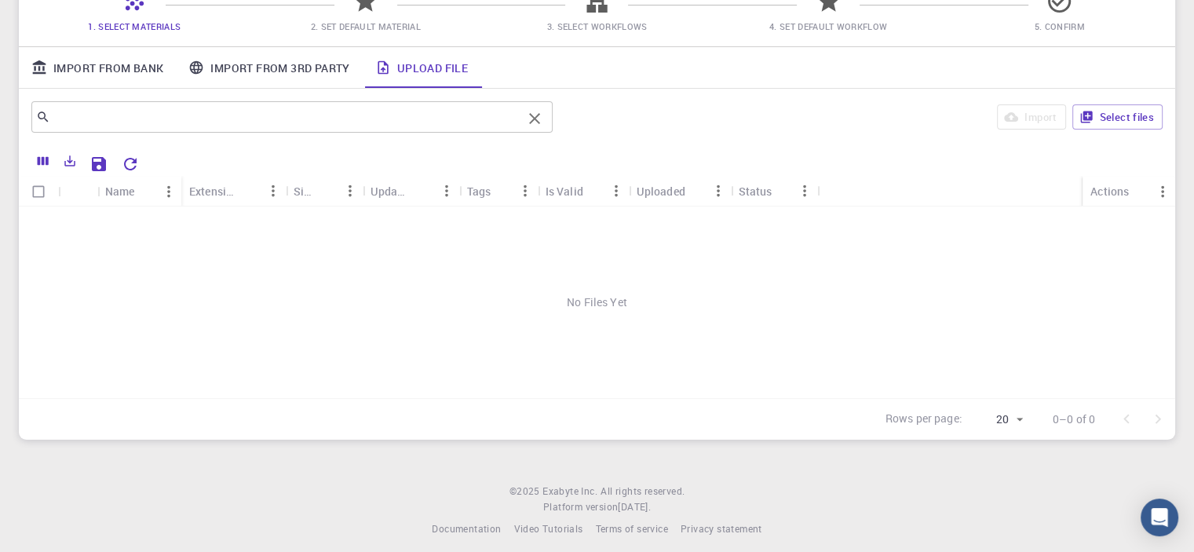
click at [131, 116] on input "text" at bounding box center [286, 117] width 472 height 22
click at [1015, 119] on button "Select files" at bounding box center [1117, 116] width 90 height 25
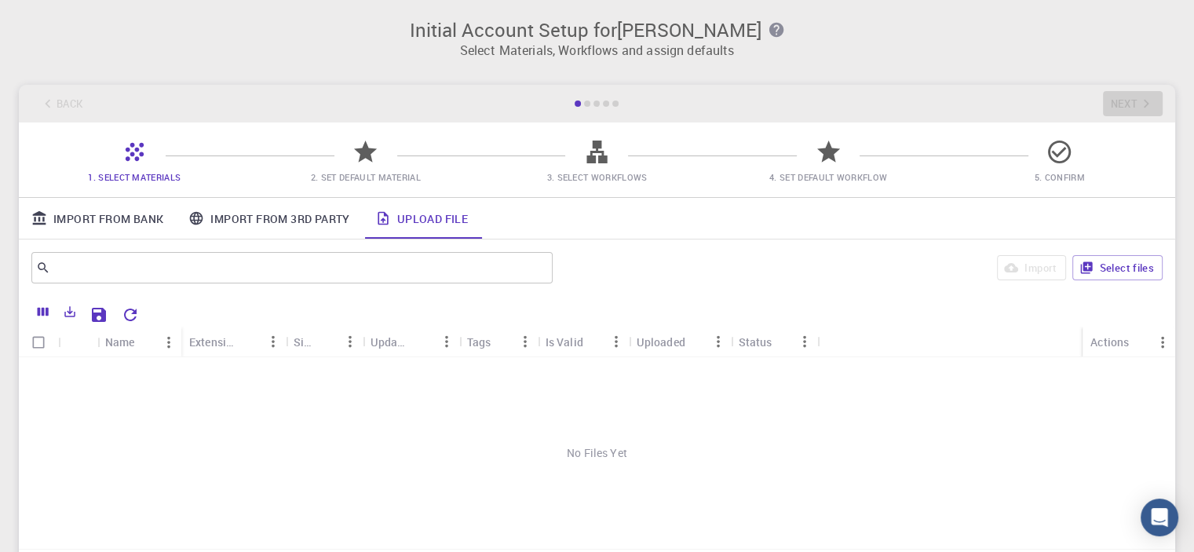
scroll to position [0, 0]
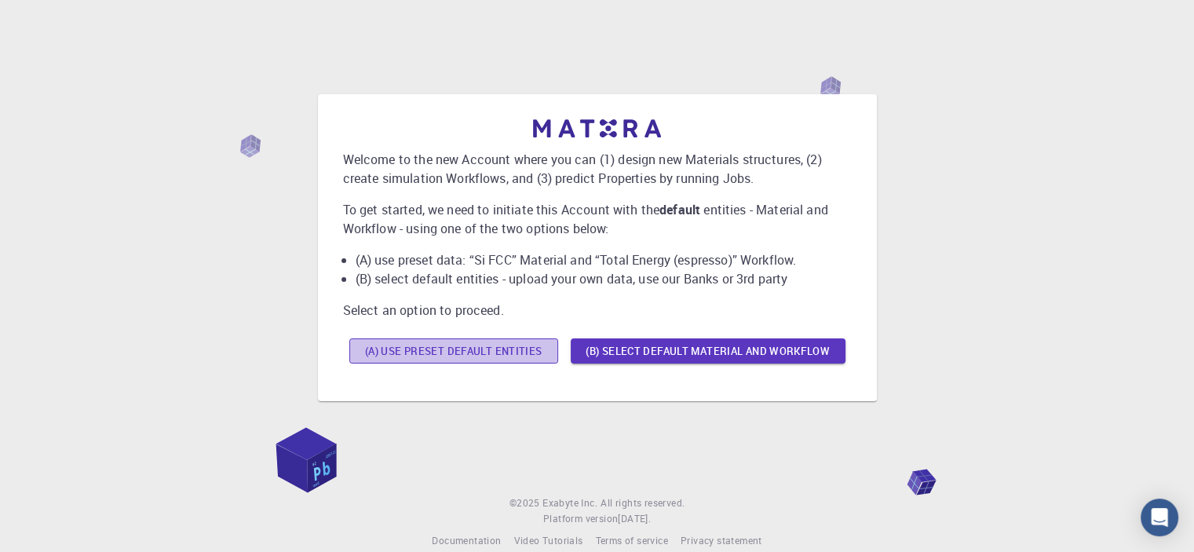
click at [509, 352] on button "(A) Use preset default entities" at bounding box center [453, 350] width 209 height 25
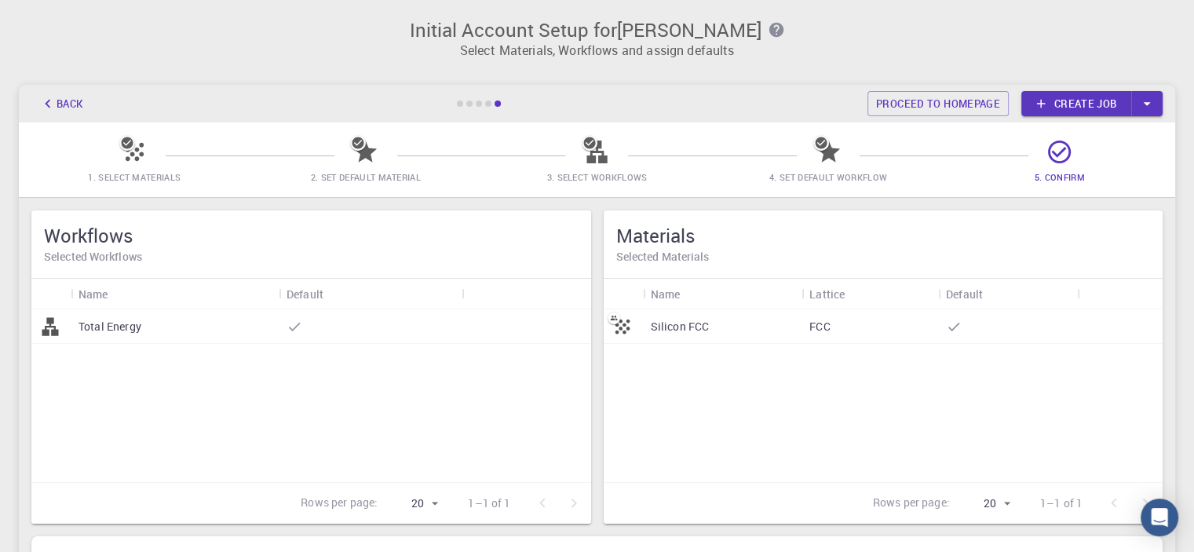
click at [135, 330] on p "Total Energy" at bounding box center [109, 327] width 63 height 16
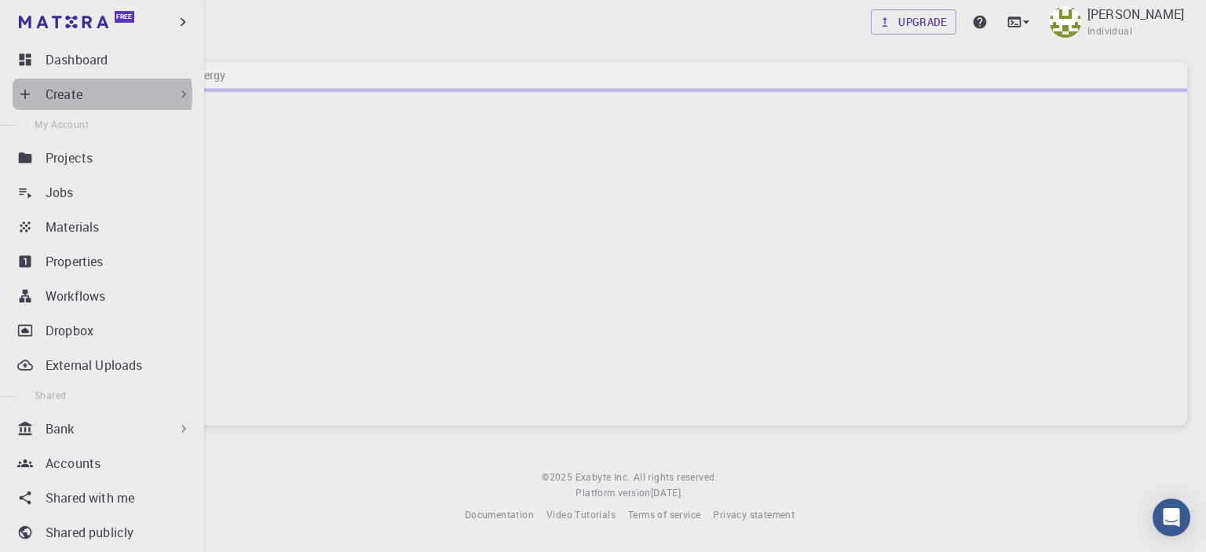
click at [80, 96] on p "Create" at bounding box center [64, 94] width 37 height 19
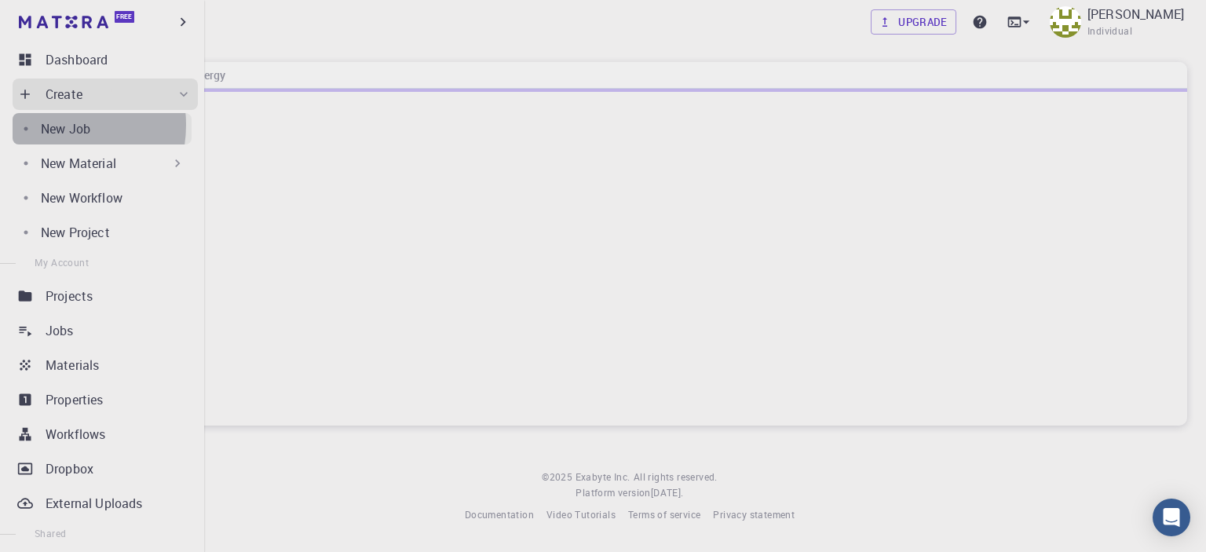
click at [53, 125] on p "New Job" at bounding box center [65, 128] width 49 height 19
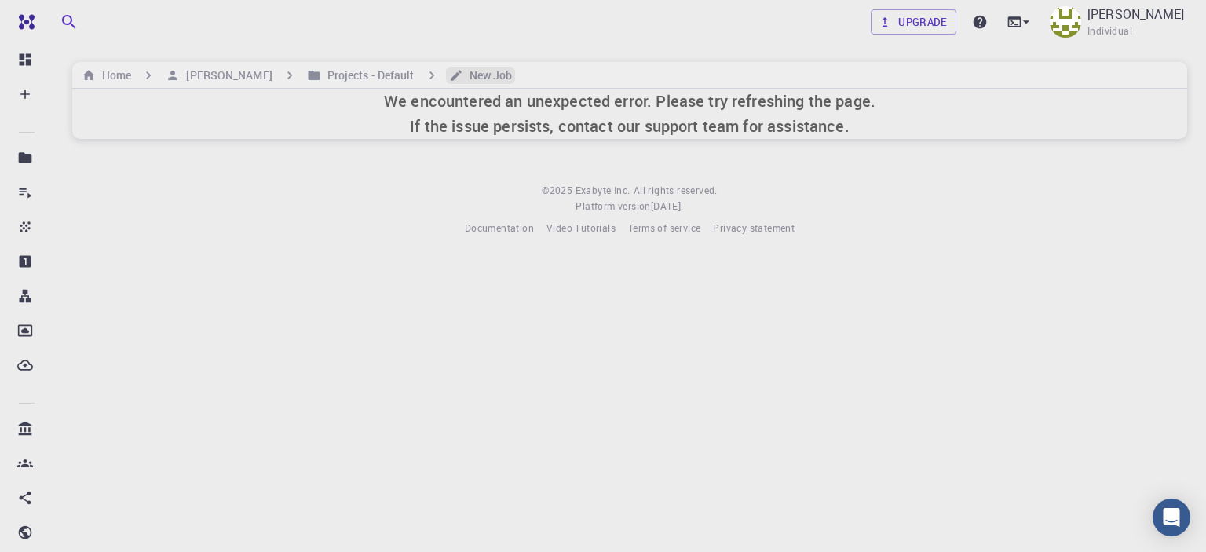
click at [493, 71] on h6 "New Job" at bounding box center [487, 75] width 49 height 17
click at [349, 75] on h6 "Projects - Default" at bounding box center [367, 75] width 93 height 17
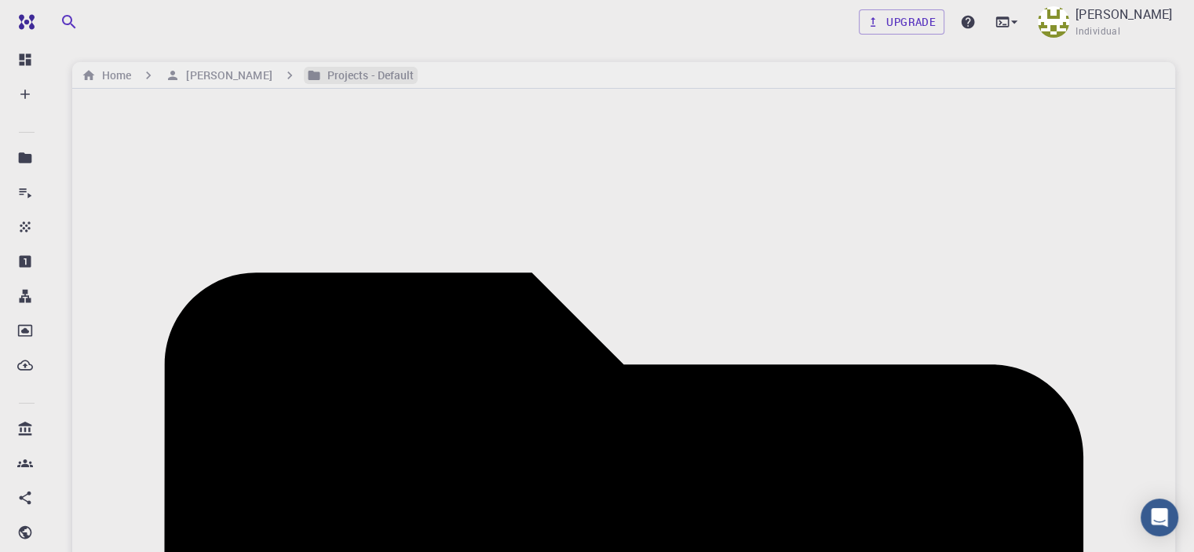
click at [349, 72] on h6 "Projects - Default" at bounding box center [367, 75] width 93 height 17
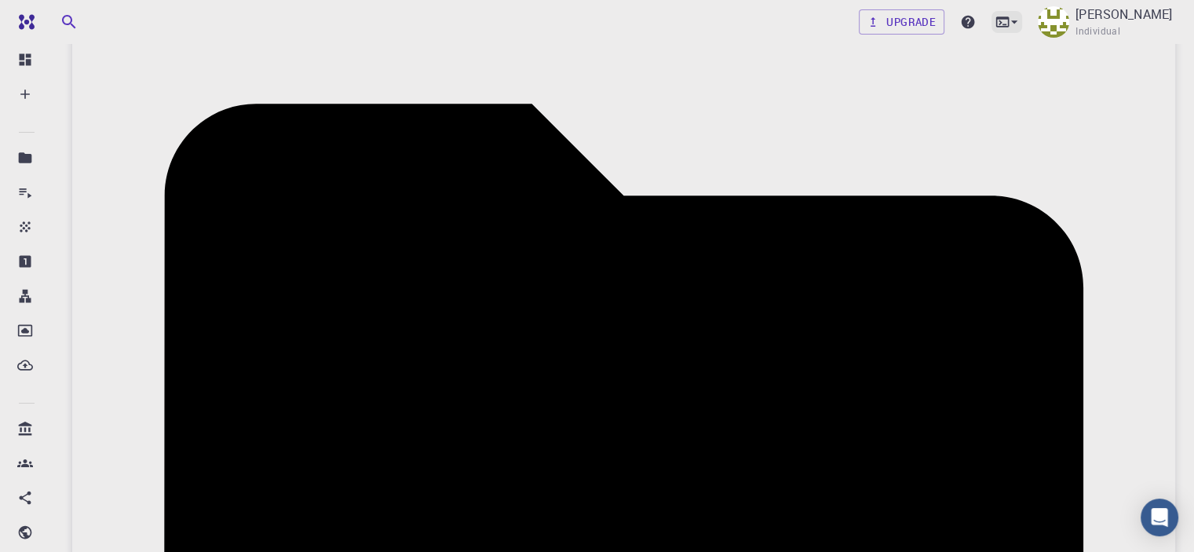
click at [1018, 17] on icon at bounding box center [1014, 22] width 16 height 16
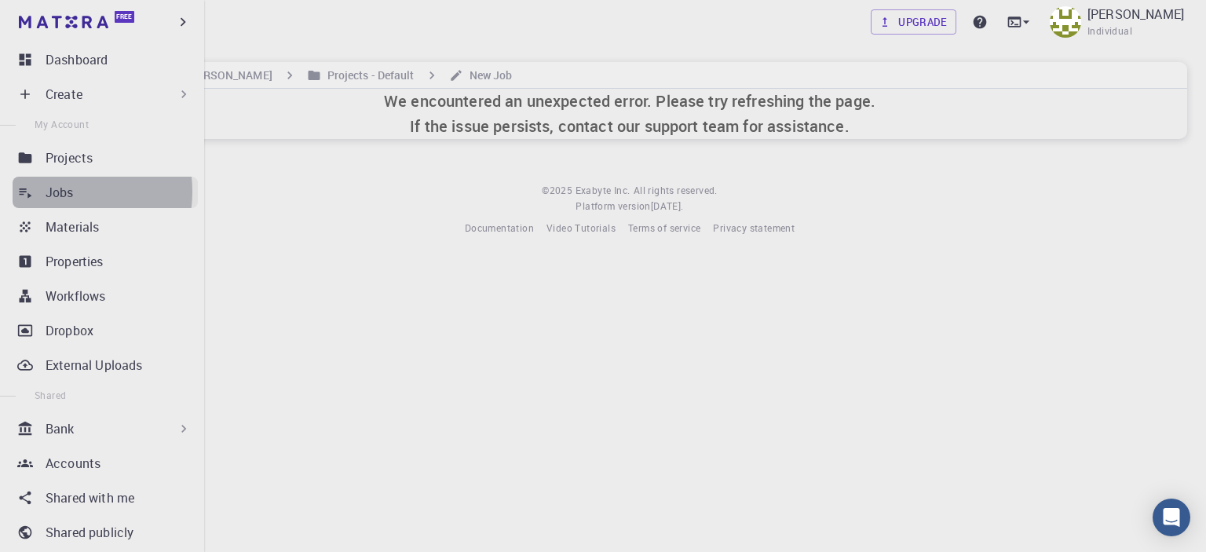
click at [53, 191] on p "Jobs" at bounding box center [60, 192] width 28 height 19
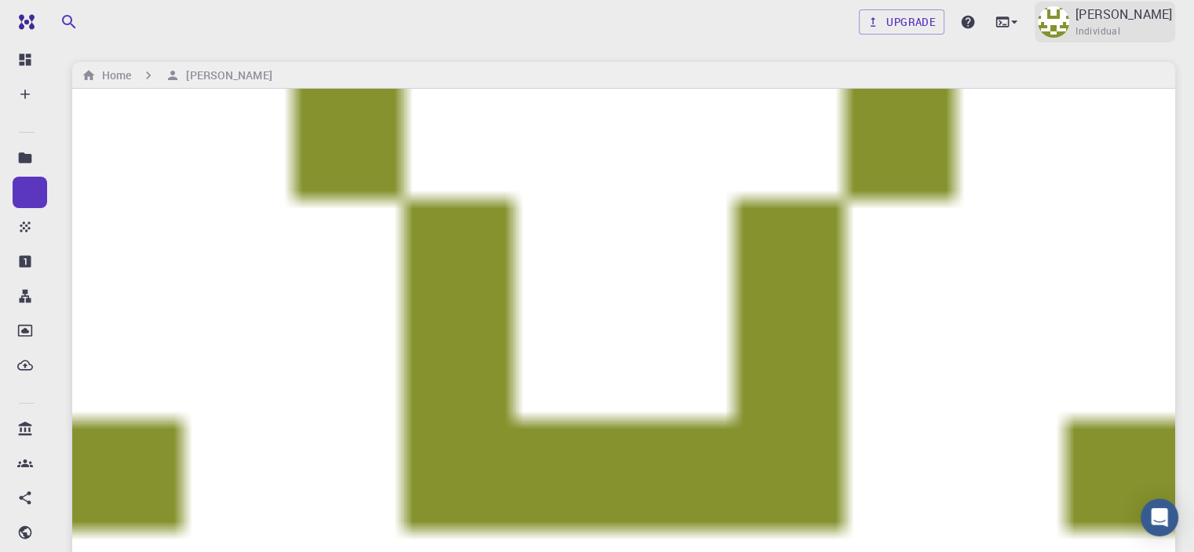
click at [1054, 24] on img at bounding box center [1053, 21] width 31 height 31
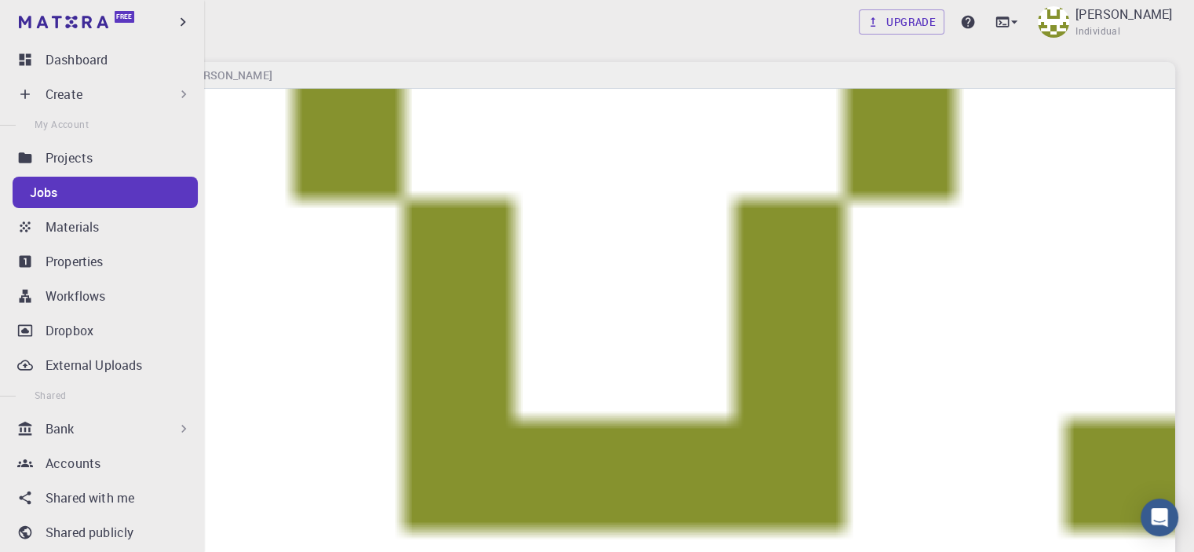
click at [66, 89] on p "Create" at bounding box center [64, 94] width 37 height 19
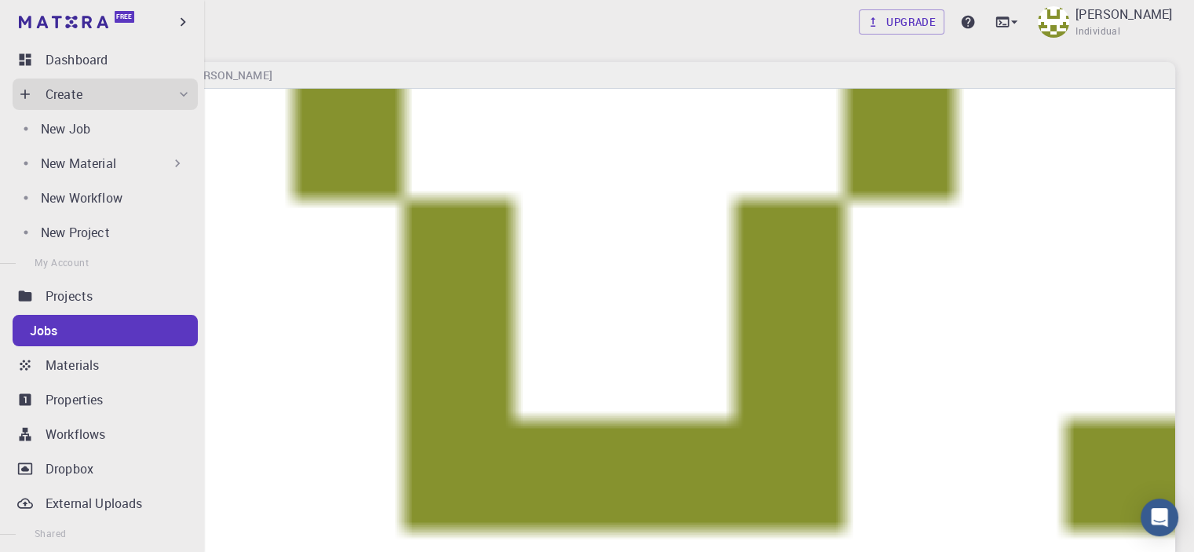
click at [170, 162] on icon at bounding box center [178, 163] width 16 height 16
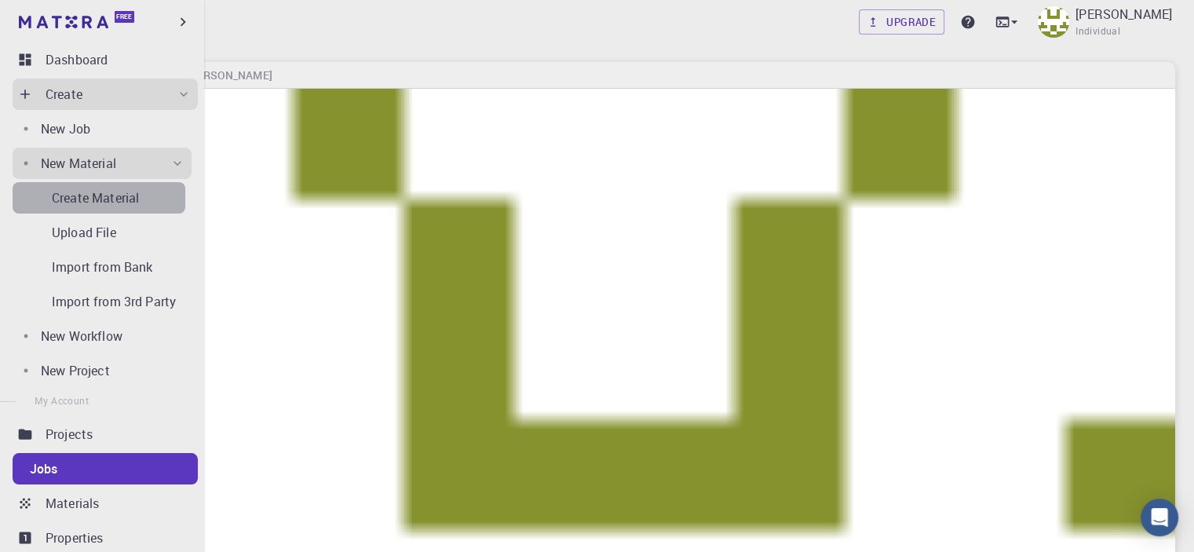
click at [110, 195] on p "Create Material" at bounding box center [95, 197] width 87 height 19
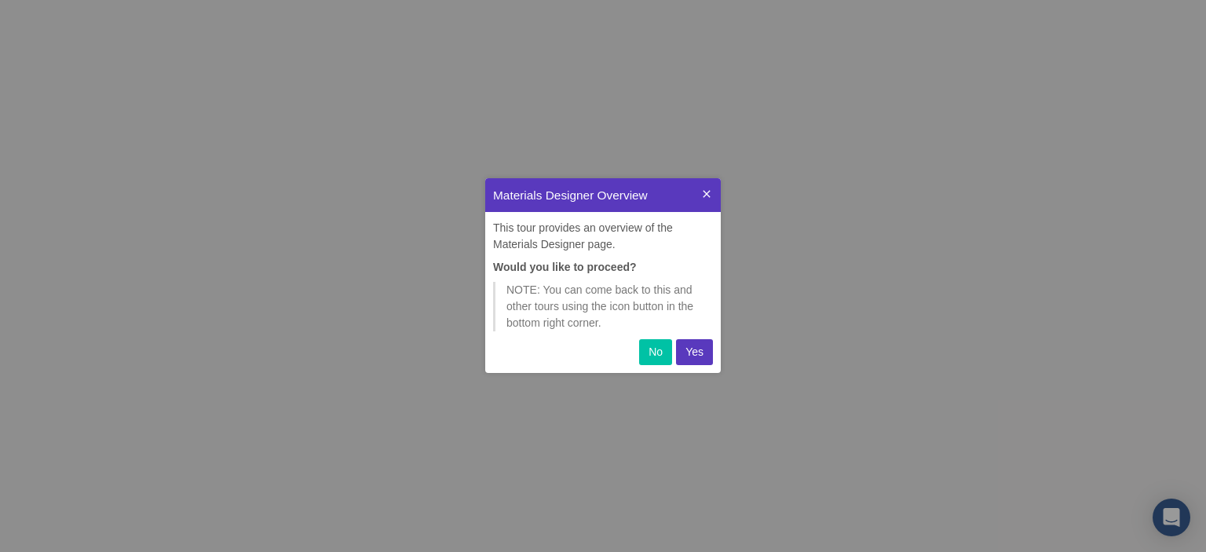
scroll to position [182, 223]
click at [691, 350] on p "Yes" at bounding box center [694, 352] width 18 height 16
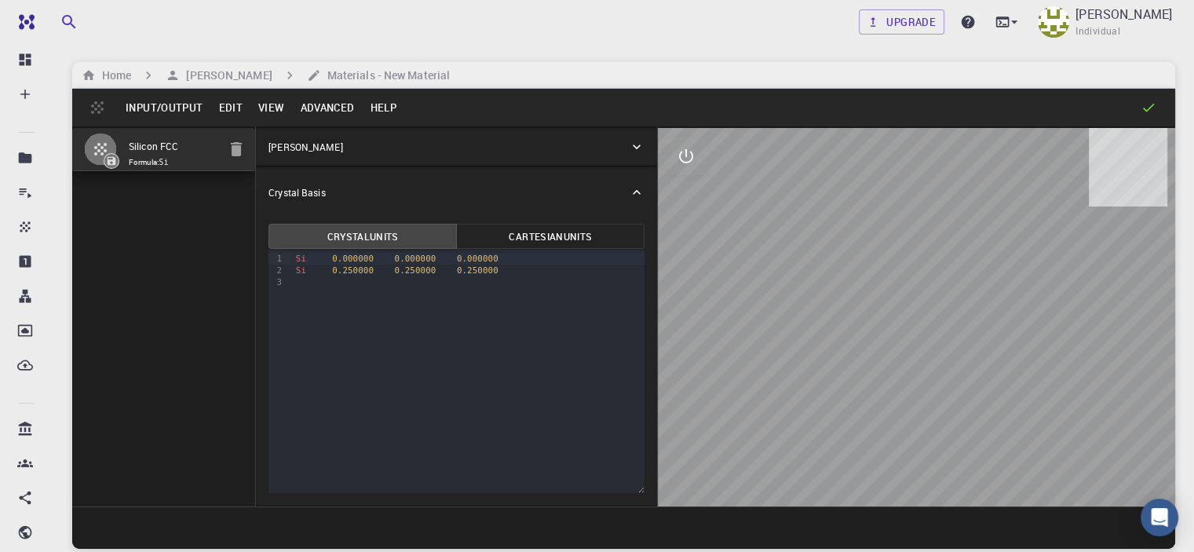
drag, startPoint x: 990, startPoint y: 321, endPoint x: 832, endPoint y: 370, distance: 165.3
click at [832, 370] on div at bounding box center [916, 317] width 517 height 378
drag, startPoint x: 705, startPoint y: 318, endPoint x: 782, endPoint y: 348, distance: 82.5
click at [782, 348] on div at bounding box center [916, 317] width 517 height 378
drag, startPoint x: 729, startPoint y: 301, endPoint x: 846, endPoint y: 370, distance: 135.8
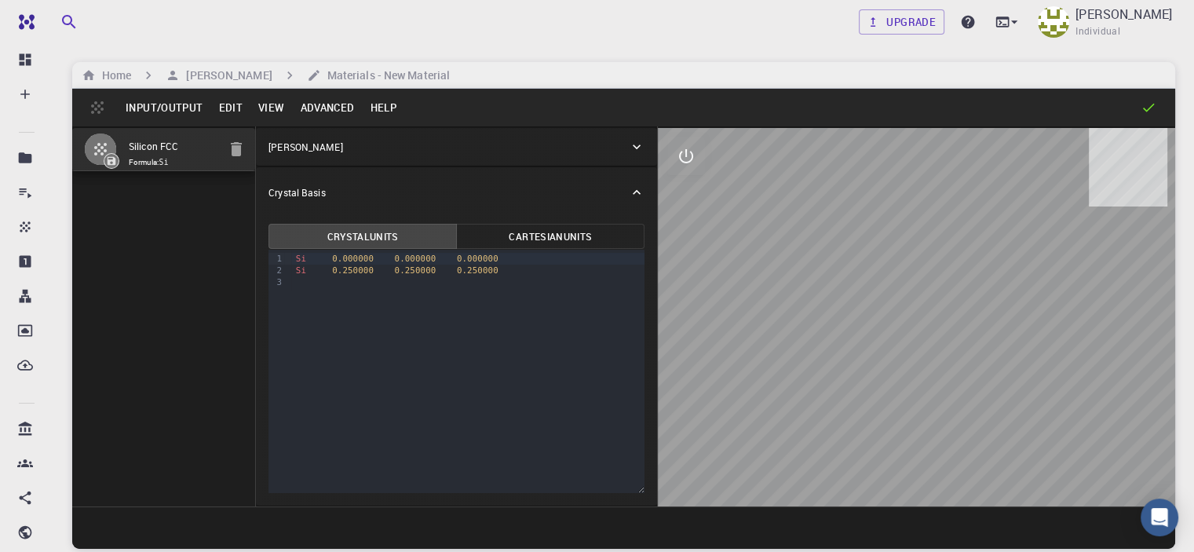
drag, startPoint x: 846, startPoint y: 370, endPoint x: 752, endPoint y: 378, distance: 94.6
click at [752, 378] on div at bounding box center [916, 317] width 517 height 378
drag, startPoint x: 736, startPoint y: 345, endPoint x: 765, endPoint y: 360, distance: 32.3
click at [765, 360] on div at bounding box center [916, 317] width 517 height 378
drag, startPoint x: 707, startPoint y: 325, endPoint x: 707, endPoint y: 335, distance: 10.2
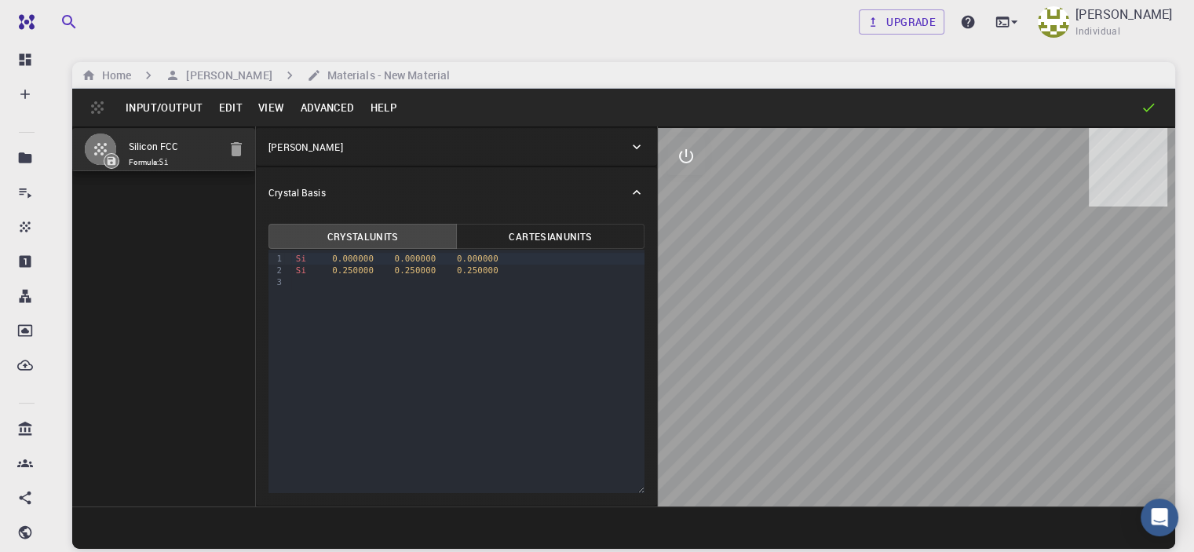
click at [707, 335] on div at bounding box center [916, 317] width 517 height 378
drag, startPoint x: 694, startPoint y: 356, endPoint x: 797, endPoint y: 385, distance: 107.8
drag, startPoint x: 797, startPoint y: 385, endPoint x: 808, endPoint y: 395, distance: 13.9
click at [808, 395] on div at bounding box center [916, 317] width 517 height 378
click at [319, 109] on button "Advanced" at bounding box center [327, 107] width 70 height 25
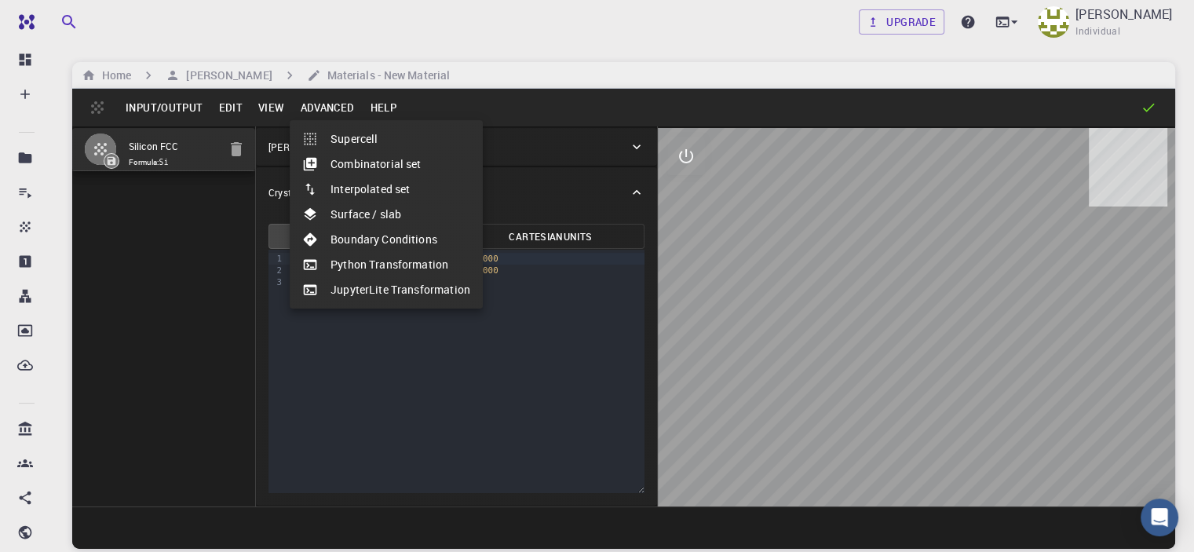
click at [700, 308] on div at bounding box center [597, 276] width 1194 height 552
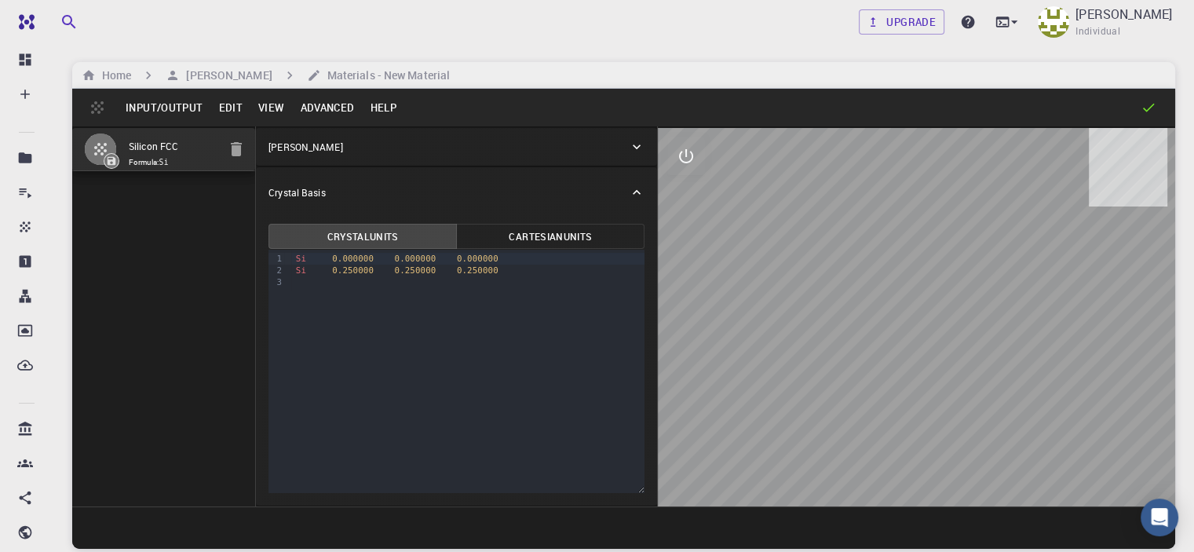
click at [337, 106] on button "Advanced" at bounding box center [327, 107] width 70 height 25
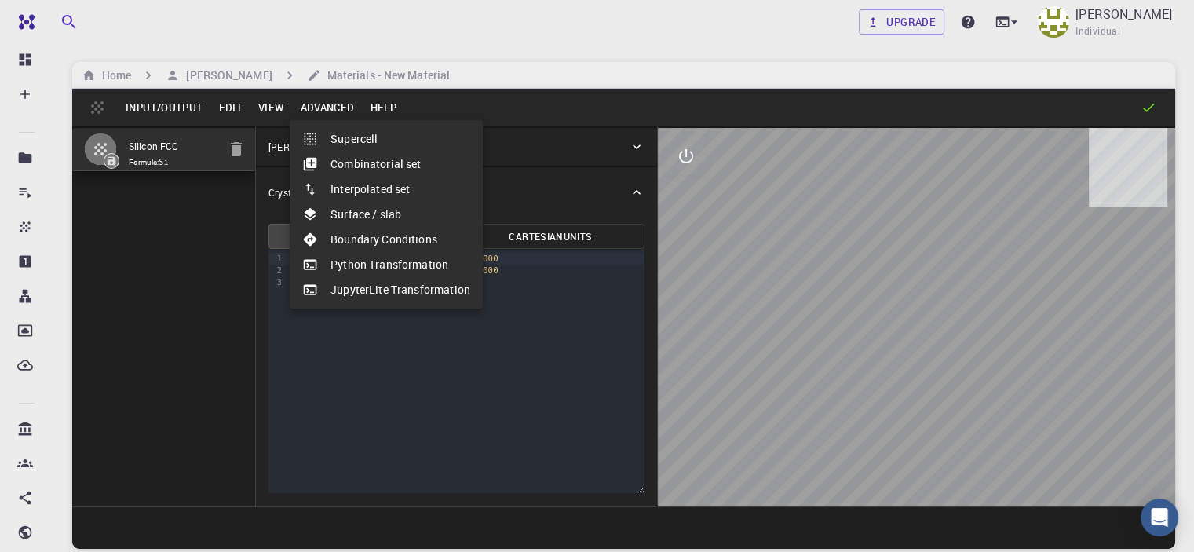
click at [267, 107] on div at bounding box center [597, 276] width 1194 height 552
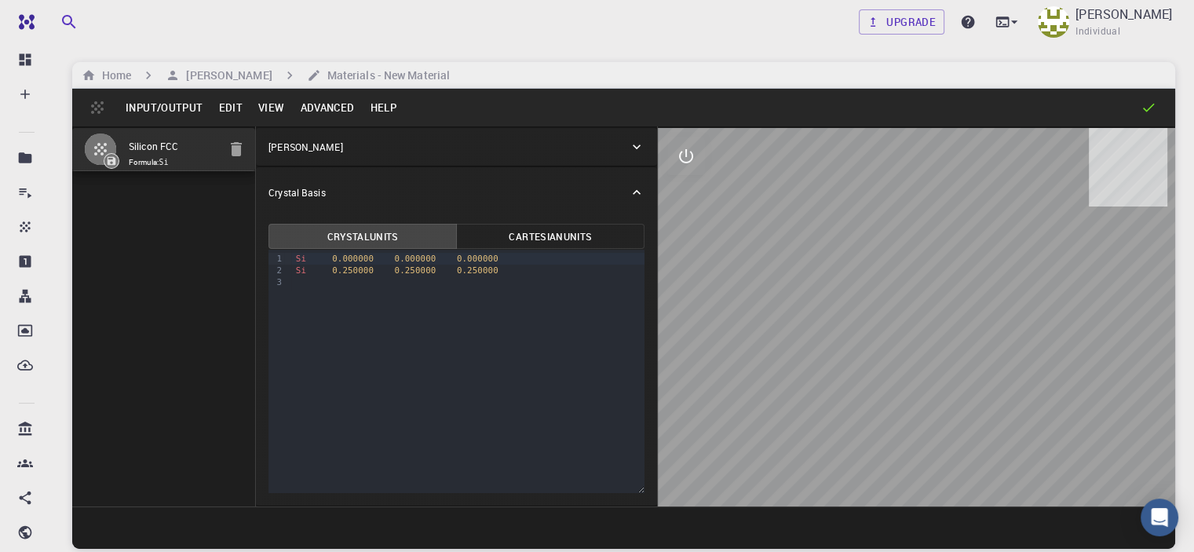
click at [267, 107] on button "View" at bounding box center [271, 107] width 42 height 25
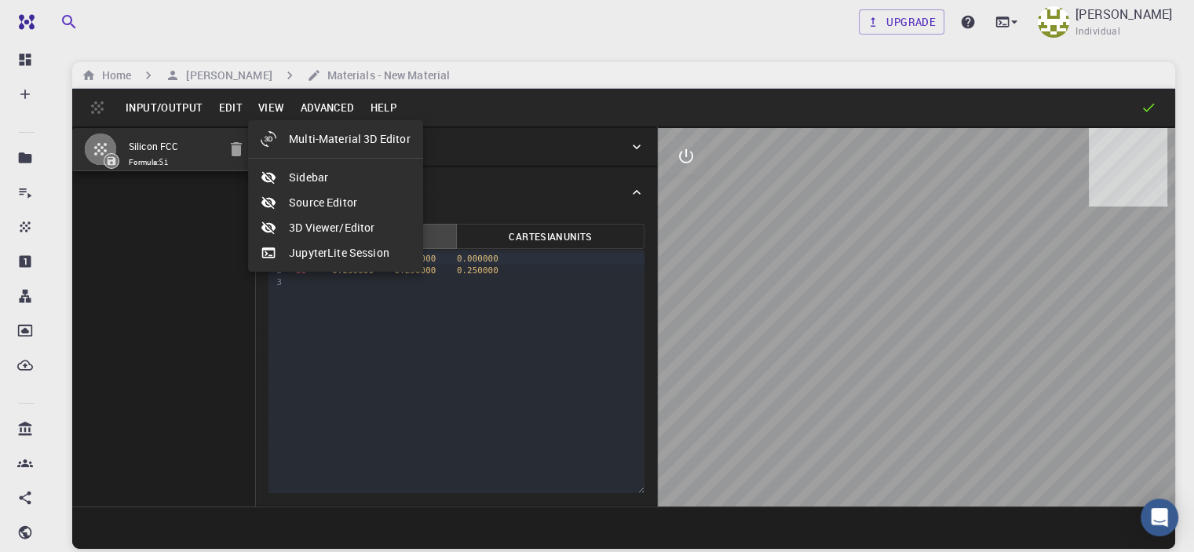
click at [220, 105] on div at bounding box center [597, 276] width 1194 height 552
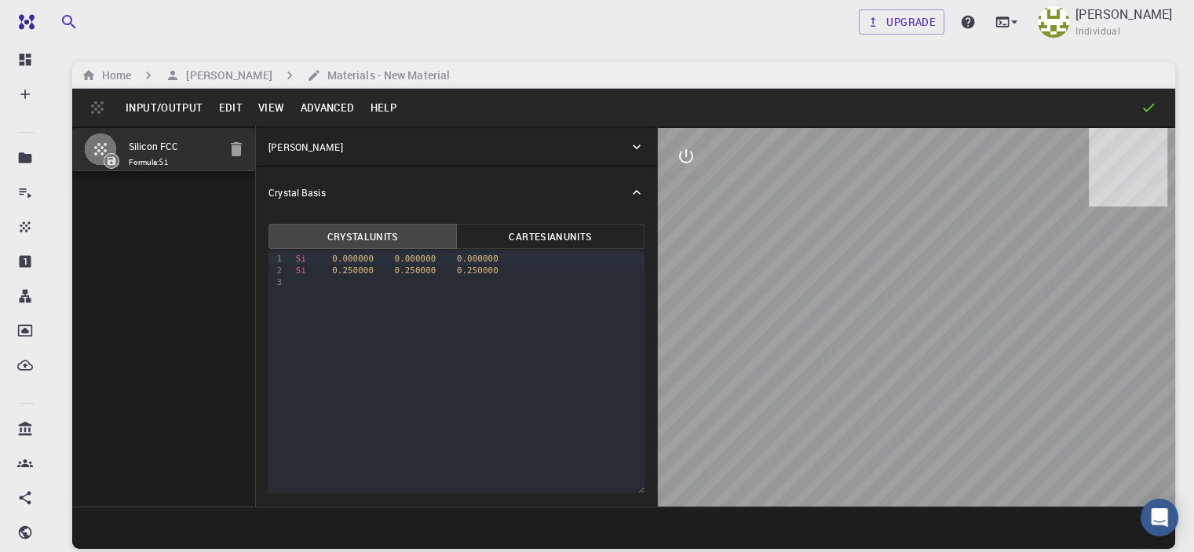
click at [171, 103] on button "Input/Output" at bounding box center [164, 107] width 93 height 25
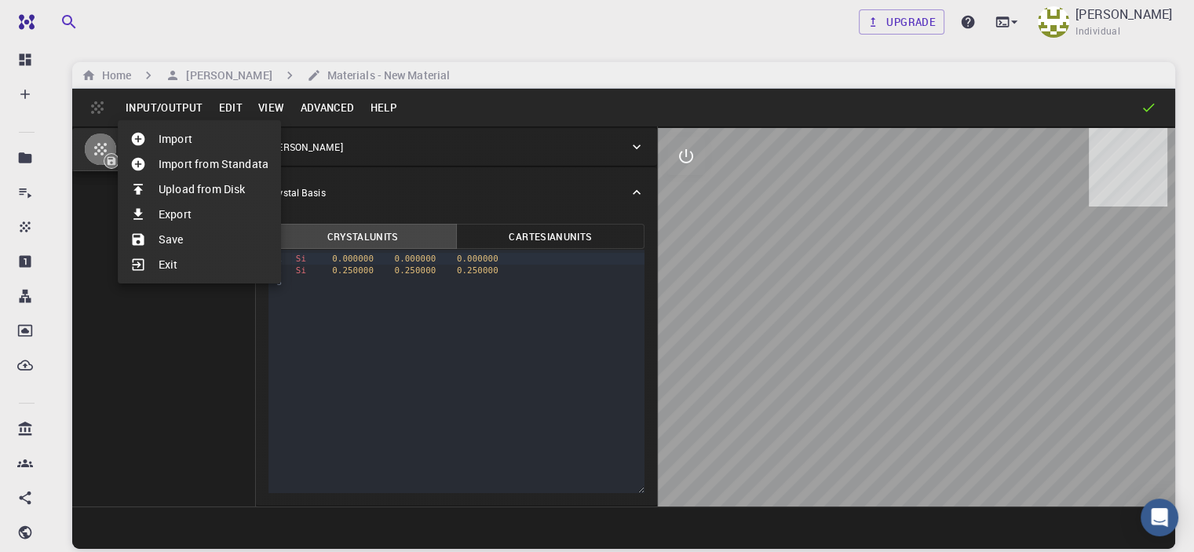
click at [168, 343] on div at bounding box center [597, 276] width 1194 height 552
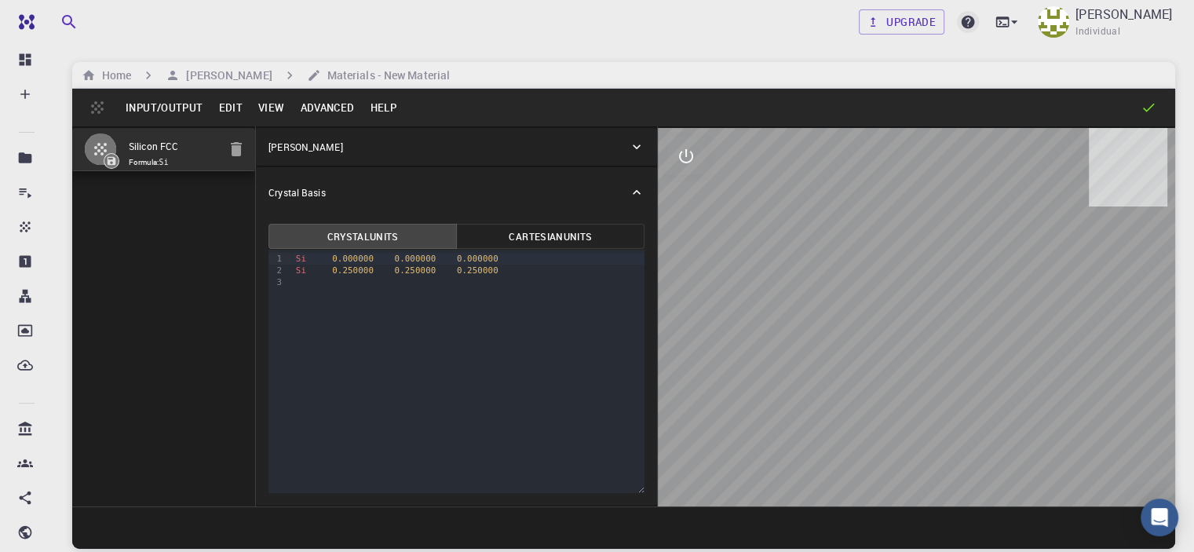
click at [967, 24] on icon at bounding box center [968, 22] width 13 height 13
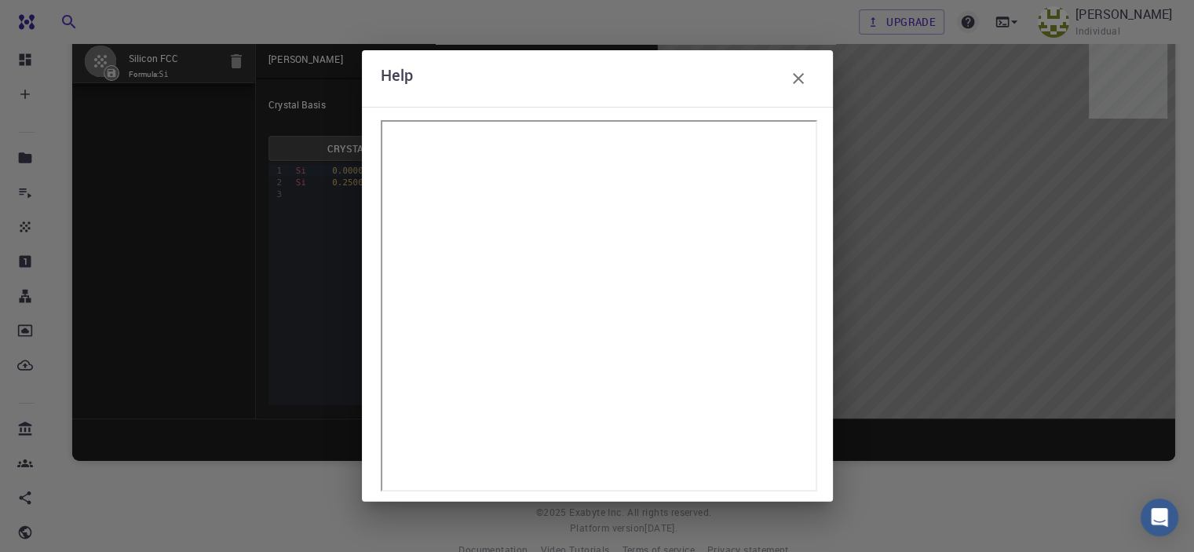
scroll to position [119, 0]
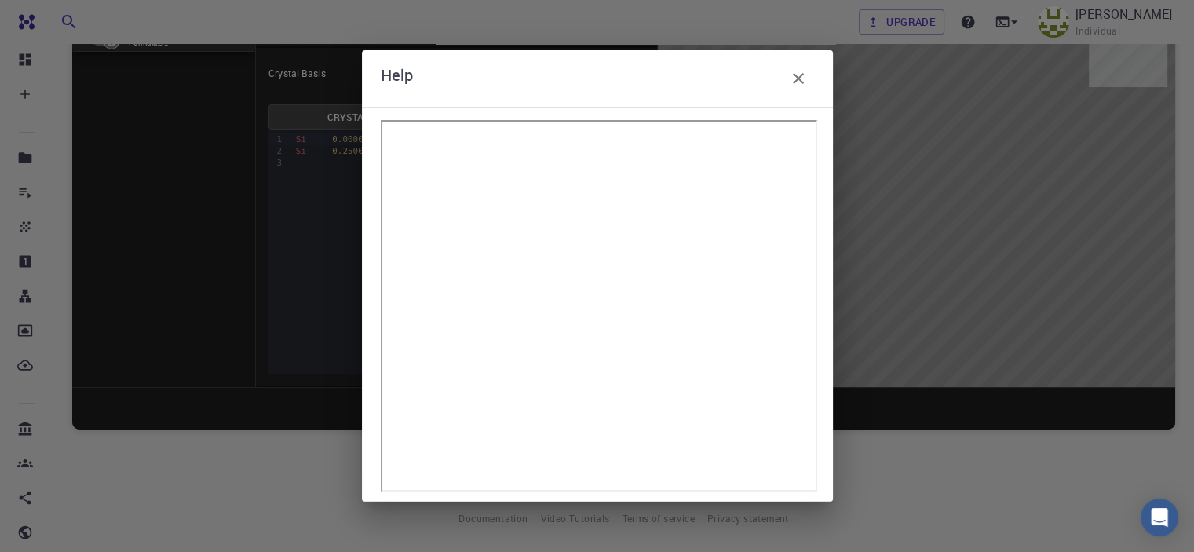
click at [805, 85] on icon "button" at bounding box center [798, 78] width 19 height 19
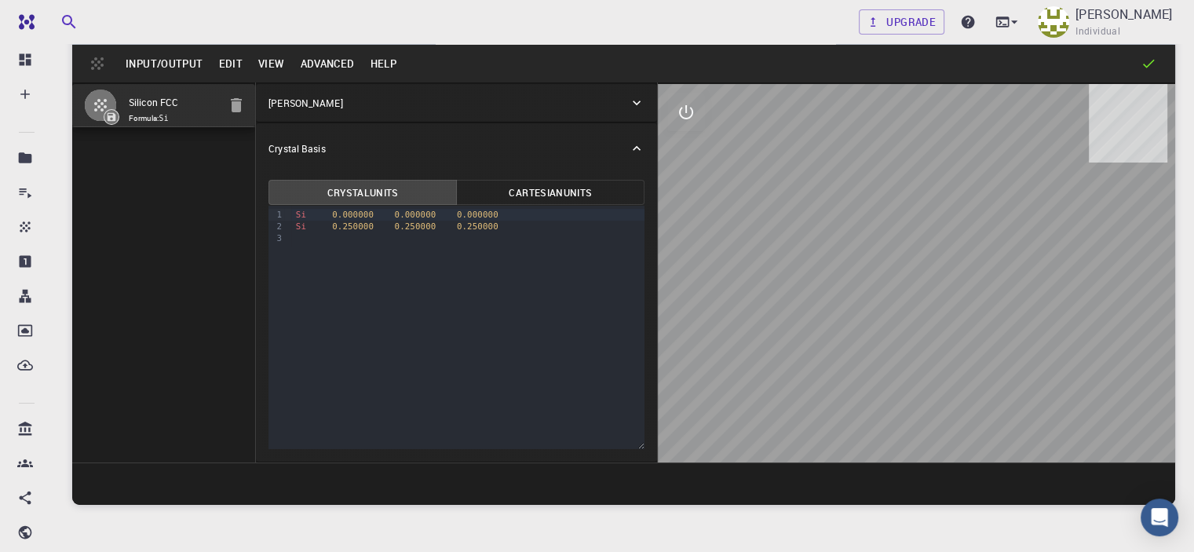
scroll to position [0, 0]
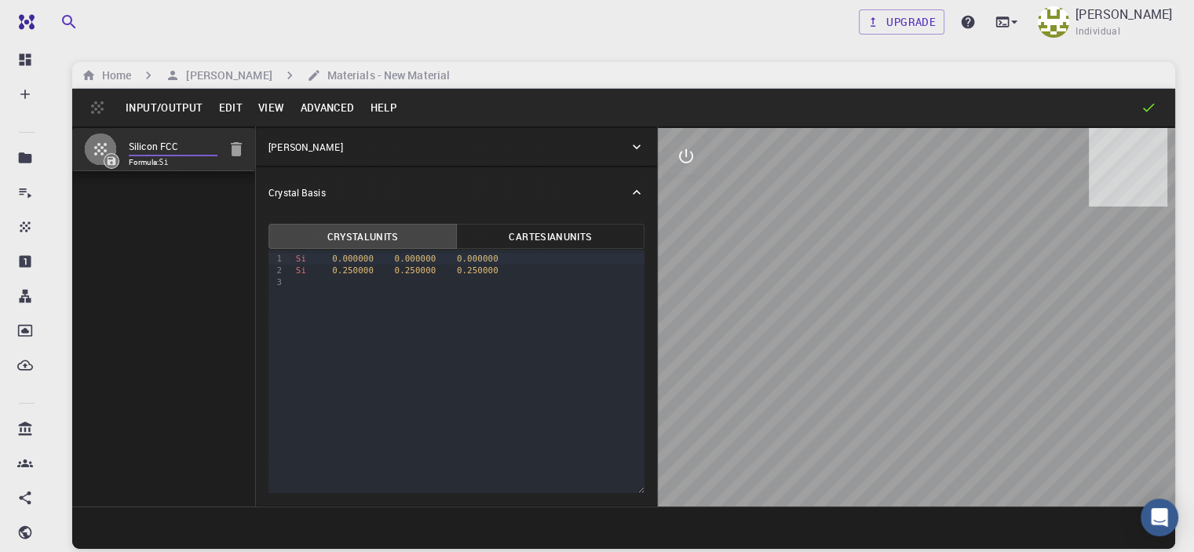
click at [133, 154] on input "Silicon FCC" at bounding box center [173, 147] width 89 height 18
click at [231, 146] on icon "button" at bounding box center [236, 149] width 11 height 14
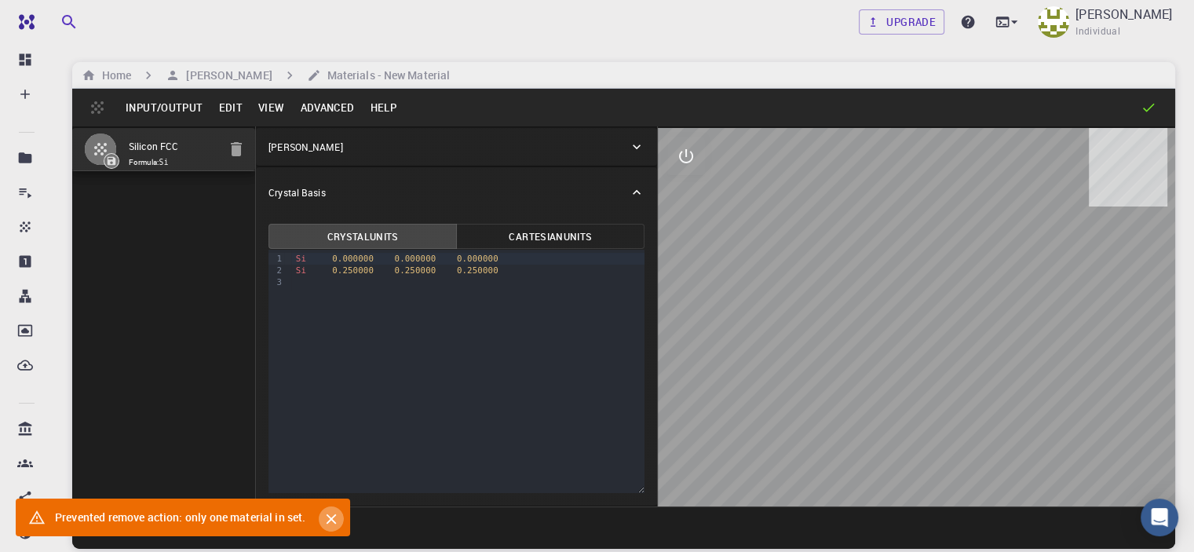
click at [332, 516] on icon "Close" at bounding box center [331, 518] width 17 height 17
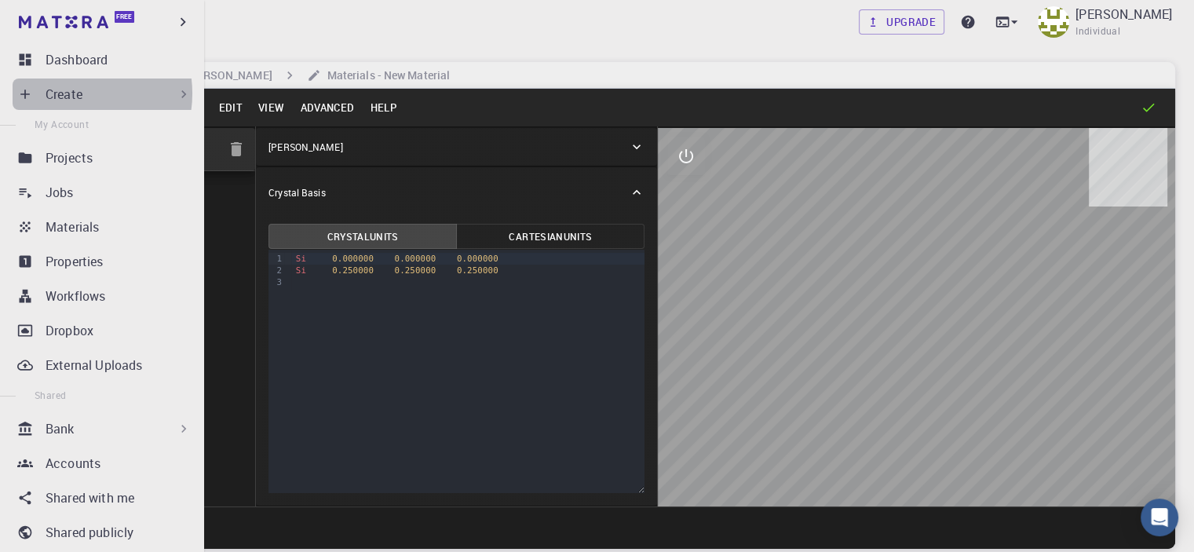
click at [73, 93] on p "Create" at bounding box center [64, 94] width 37 height 19
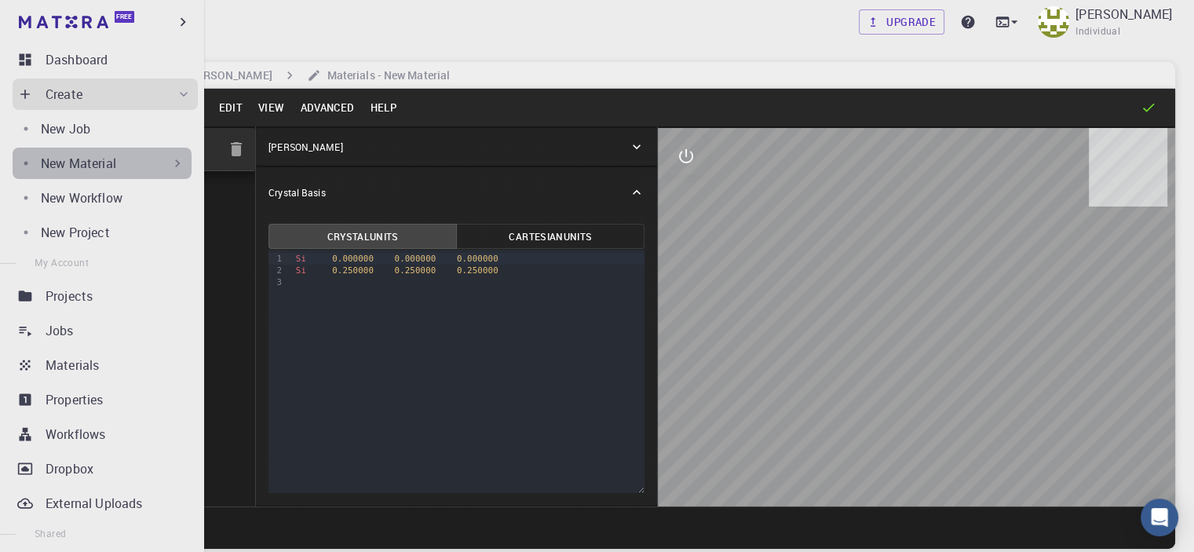
click at [170, 161] on icon at bounding box center [178, 163] width 16 height 16
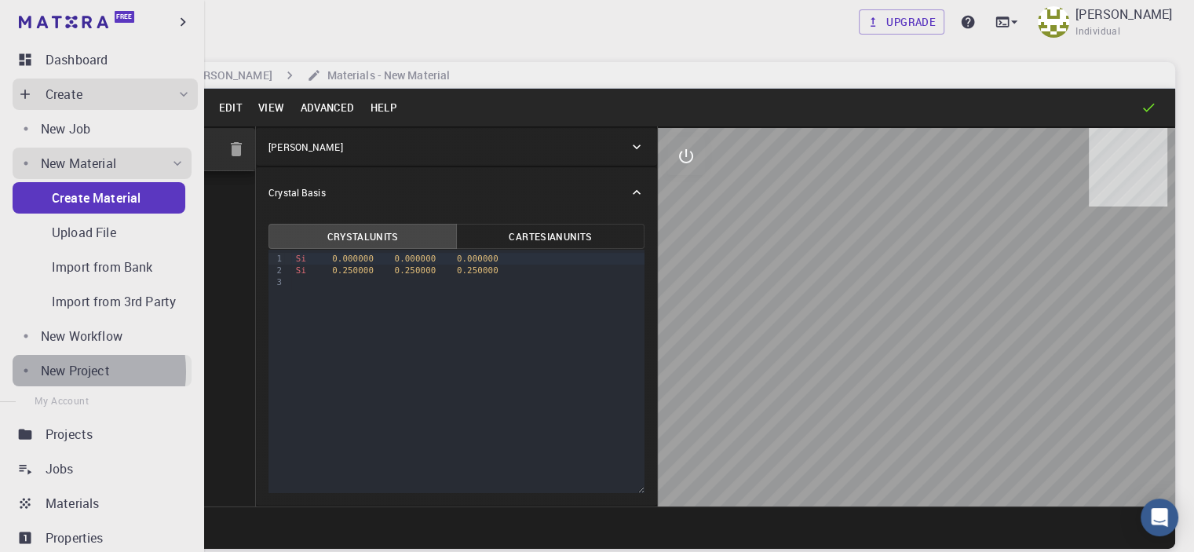
click at [67, 371] on p "New Project" at bounding box center [75, 370] width 69 height 19
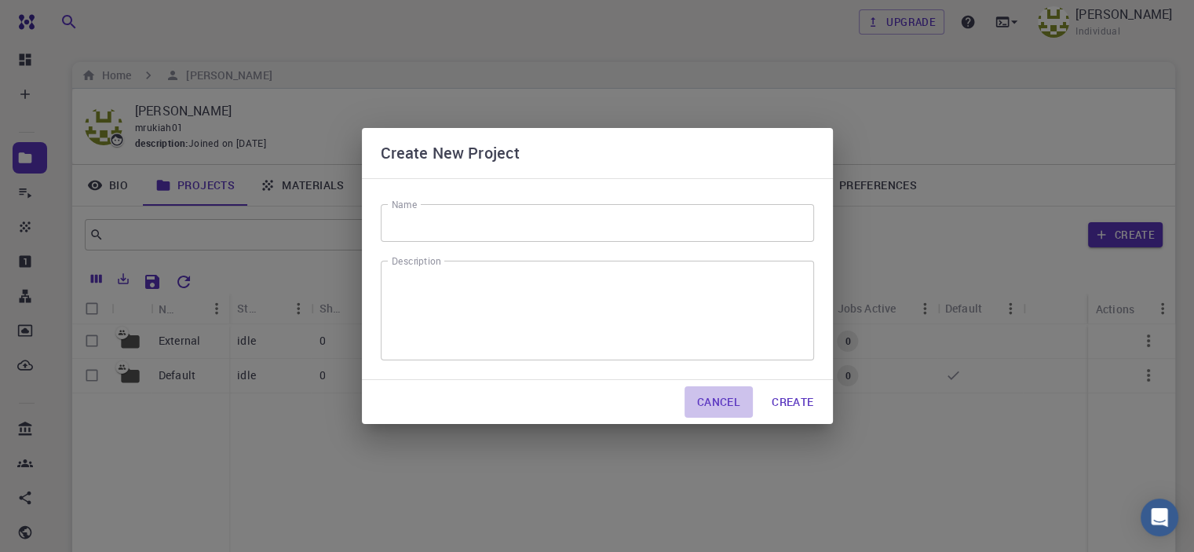
click at [728, 396] on button "Cancel" at bounding box center [718, 401] width 68 height 31
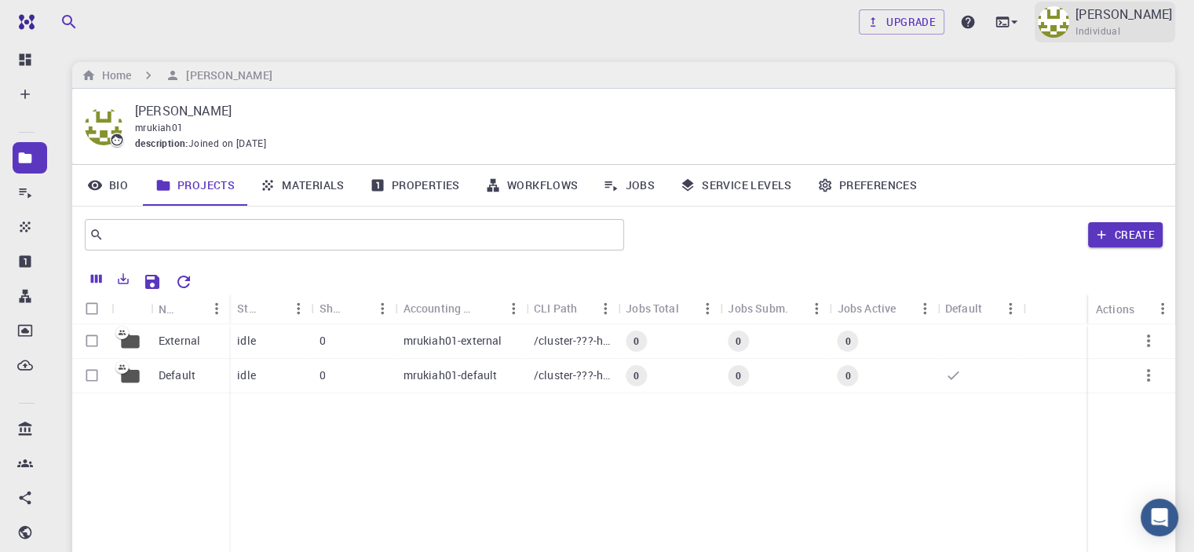
click at [1104, 22] on p "[PERSON_NAME]" at bounding box center [1123, 14] width 97 height 19
